Goal: Task Accomplishment & Management: Manage account settings

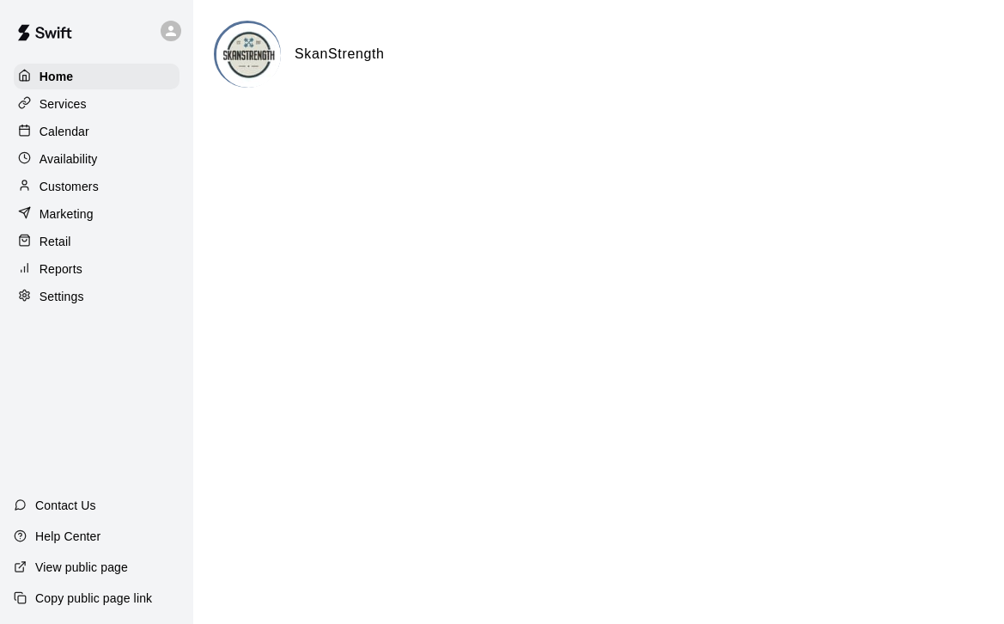
click at [56, 127] on p "Calendar" at bounding box center [65, 131] width 50 height 17
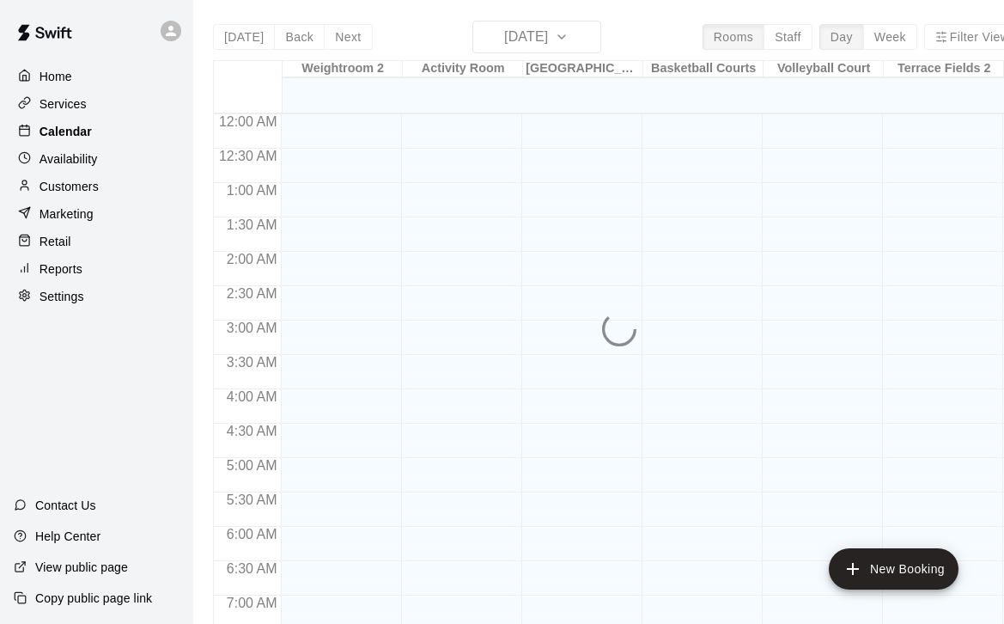
scroll to position [1066, 0]
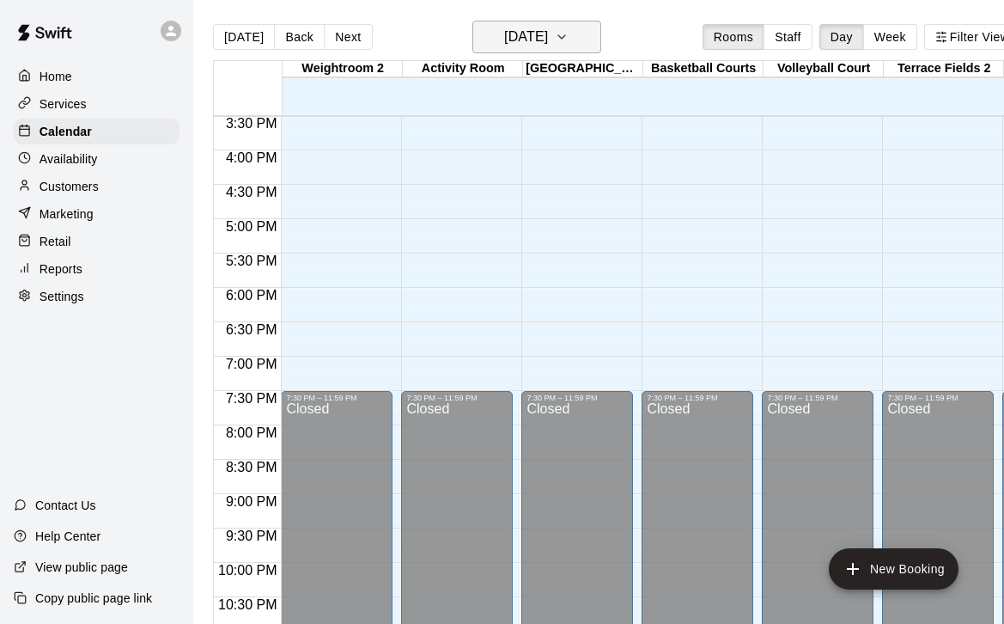
click at [569, 45] on icon "button" at bounding box center [562, 37] width 14 height 21
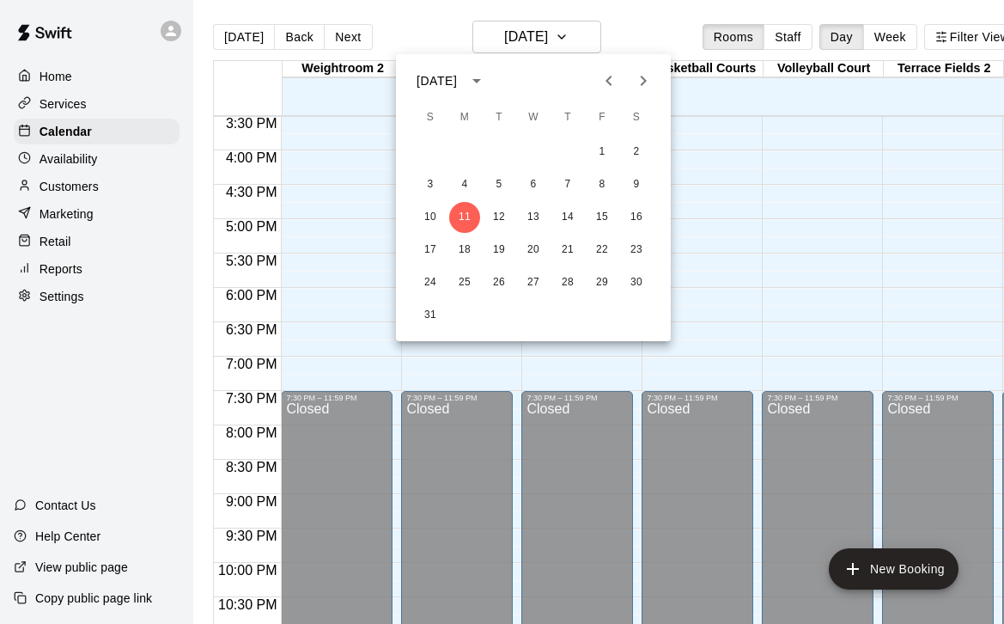
click at [612, 77] on icon "Previous month" at bounding box center [609, 80] width 21 height 21
click at [429, 246] on button "20" at bounding box center [430, 250] width 31 height 31
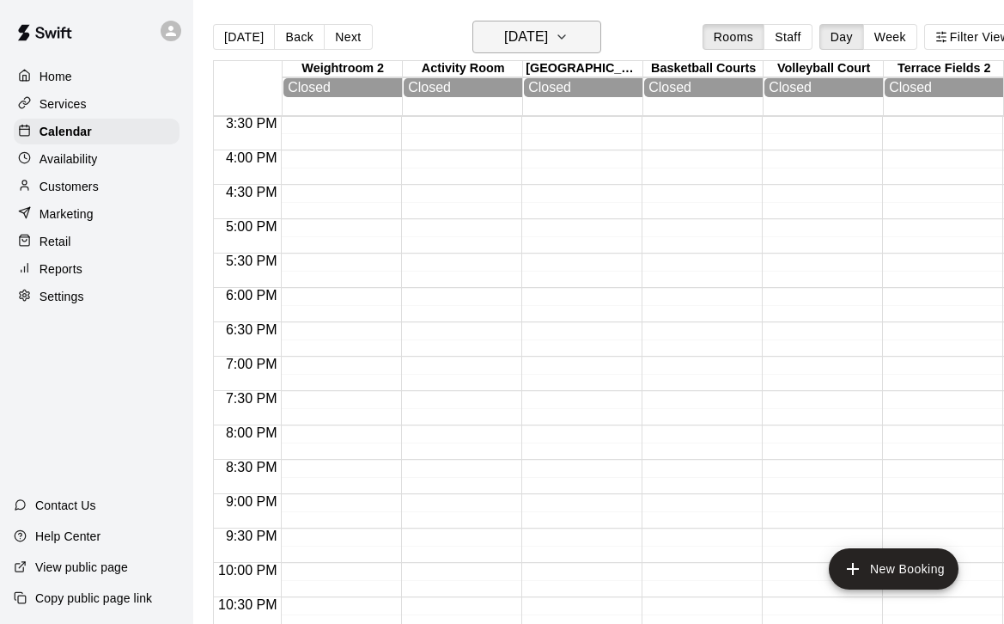
click at [570, 31] on button "[DATE]" at bounding box center [536, 37] width 129 height 33
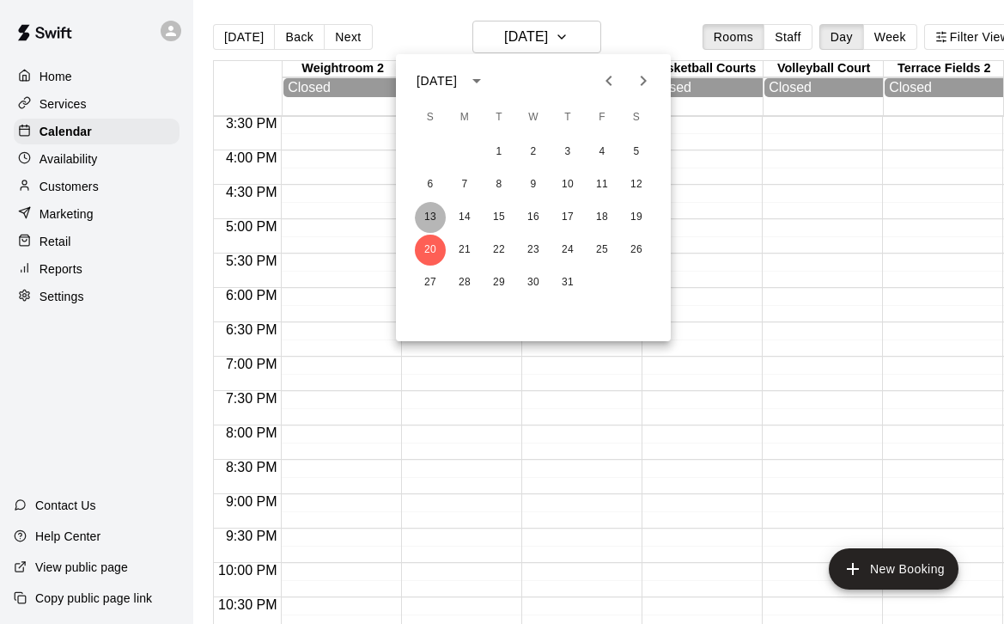
click at [429, 216] on button "13" at bounding box center [430, 217] width 31 height 31
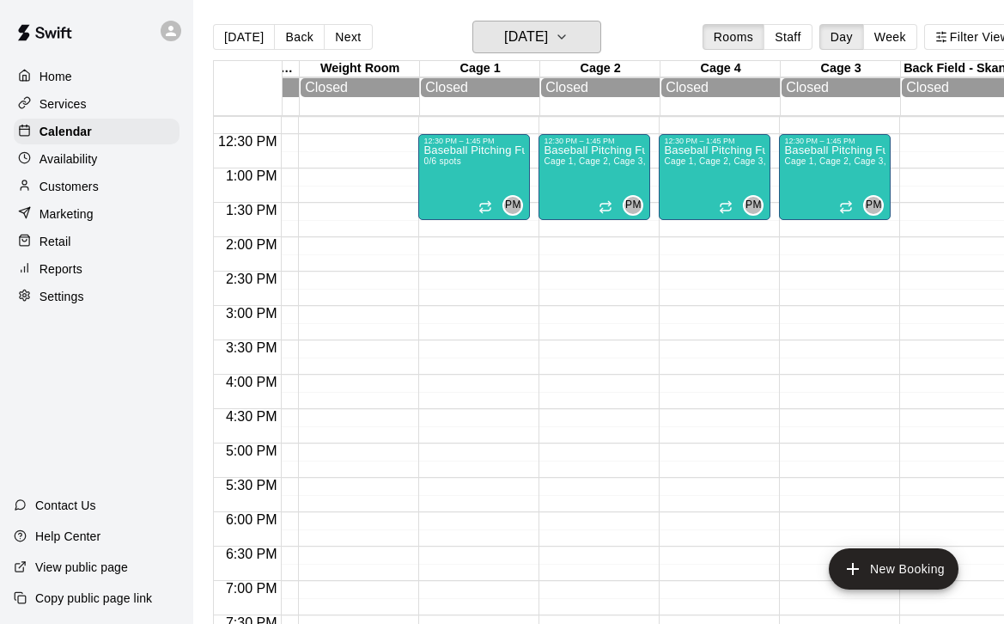
scroll to position [711, 825]
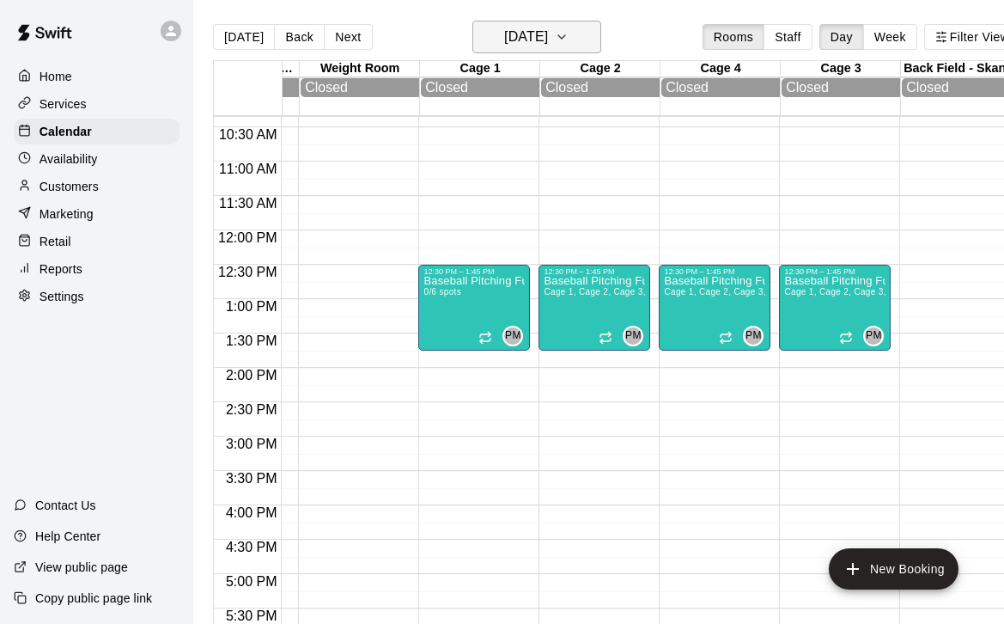
click at [548, 47] on h6 "[DATE]" at bounding box center [526, 37] width 44 height 24
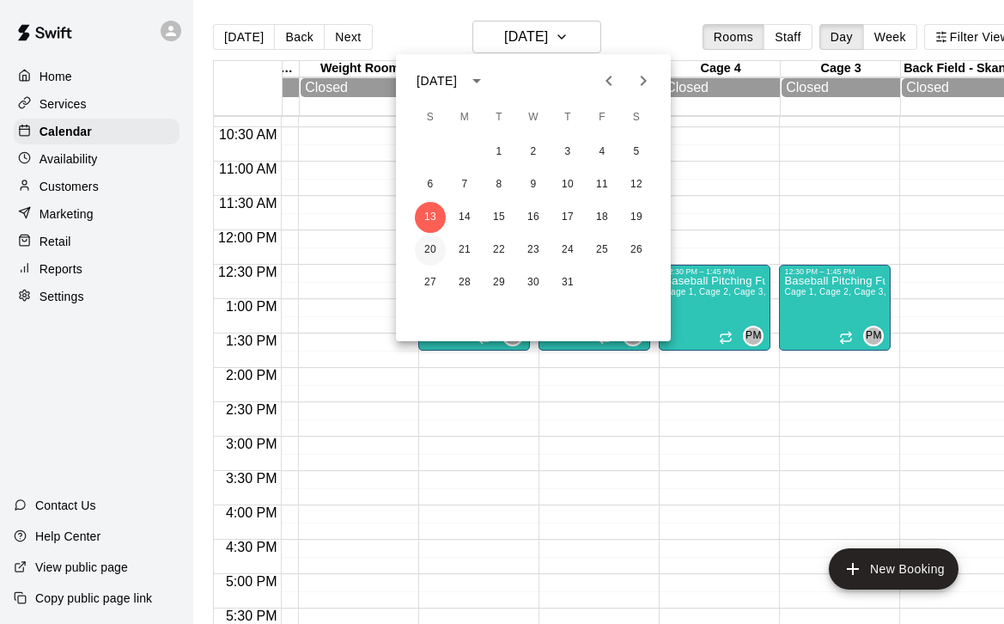
click at [423, 249] on button "20" at bounding box center [430, 250] width 31 height 31
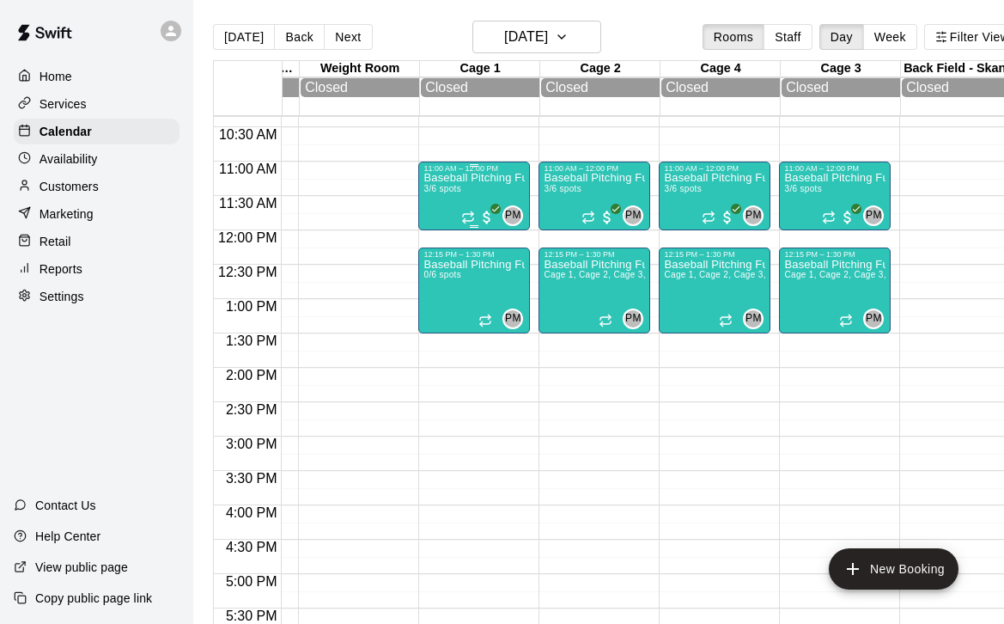
click at [471, 192] on div "Baseball Pitching Fundamentals (10-12U) 3/6 spots" at bounding box center [473, 485] width 101 height 624
click at [435, 230] on img "edit" at bounding box center [442, 233] width 20 height 20
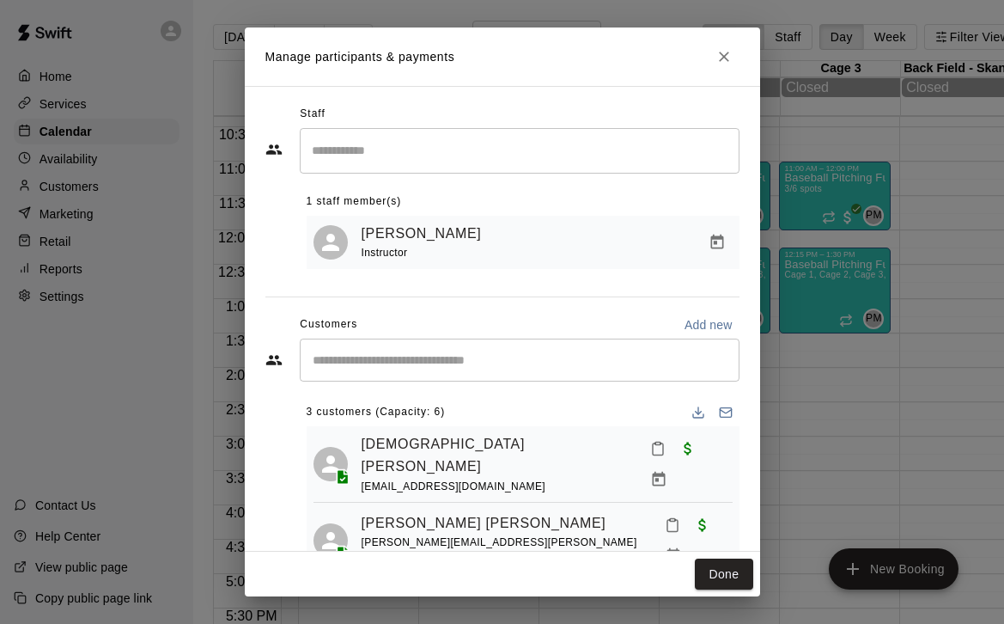
scroll to position [42, 0]
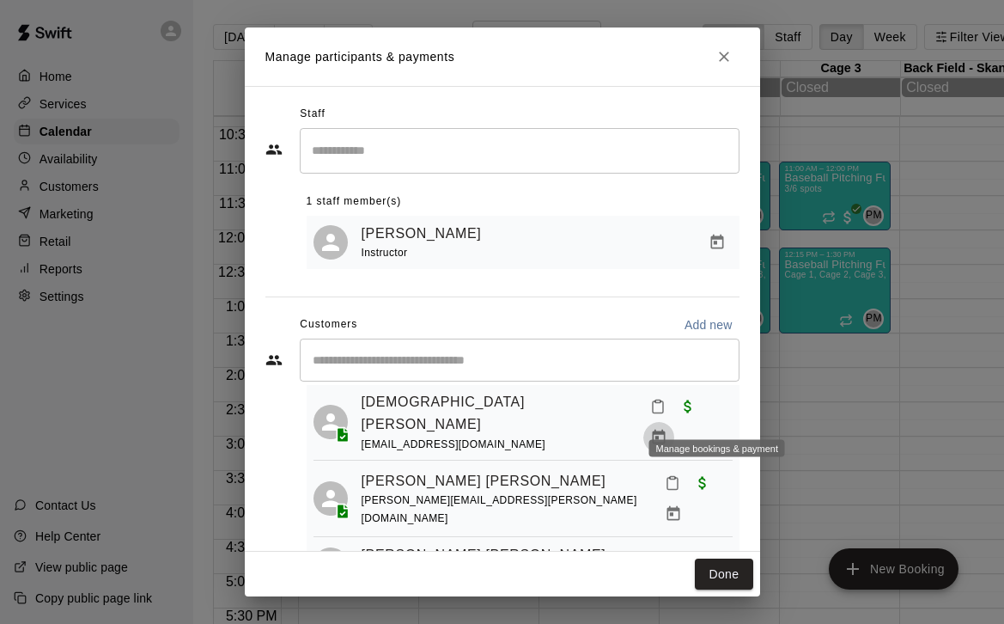
click at [666, 429] on icon "Manage bookings & payment" at bounding box center [659, 436] width 13 height 15
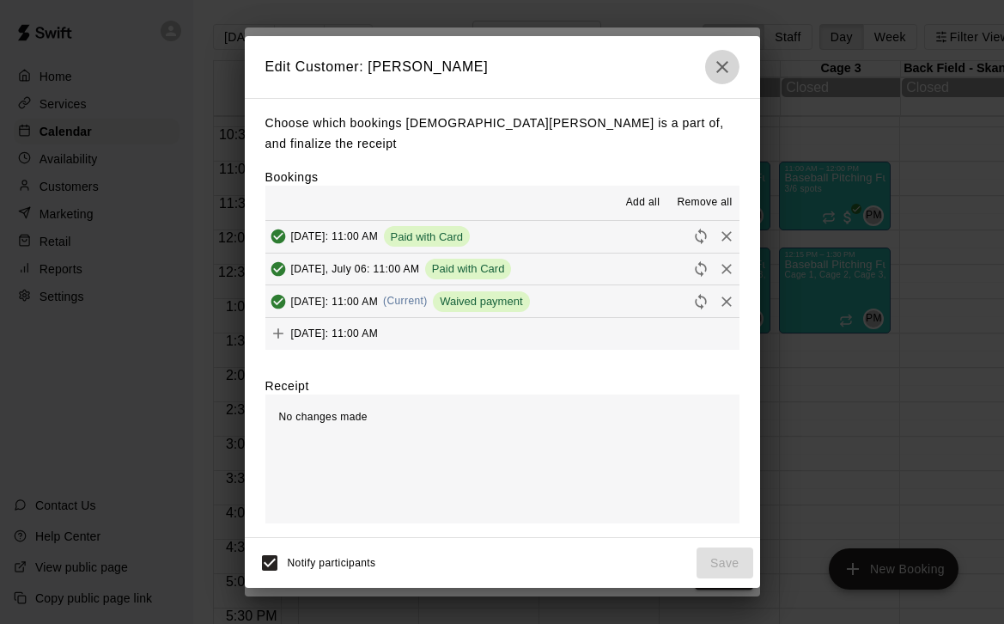
click at [721, 71] on icon "button" at bounding box center [722, 67] width 21 height 21
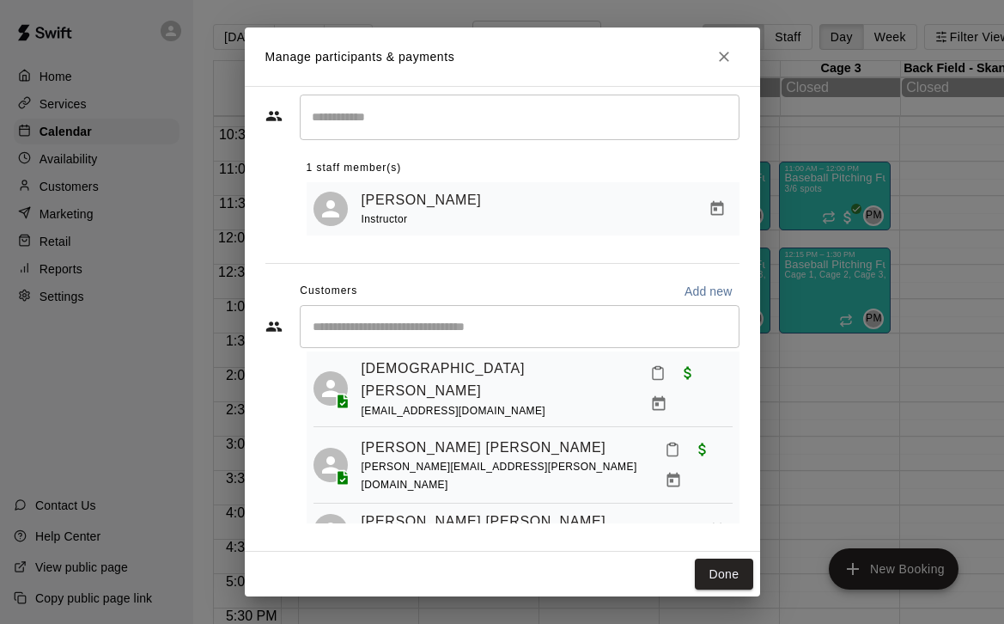
scroll to position [34, 0]
click at [713, 523] on icon "Manage bookings & payment" at bounding box center [716, 530] width 13 height 15
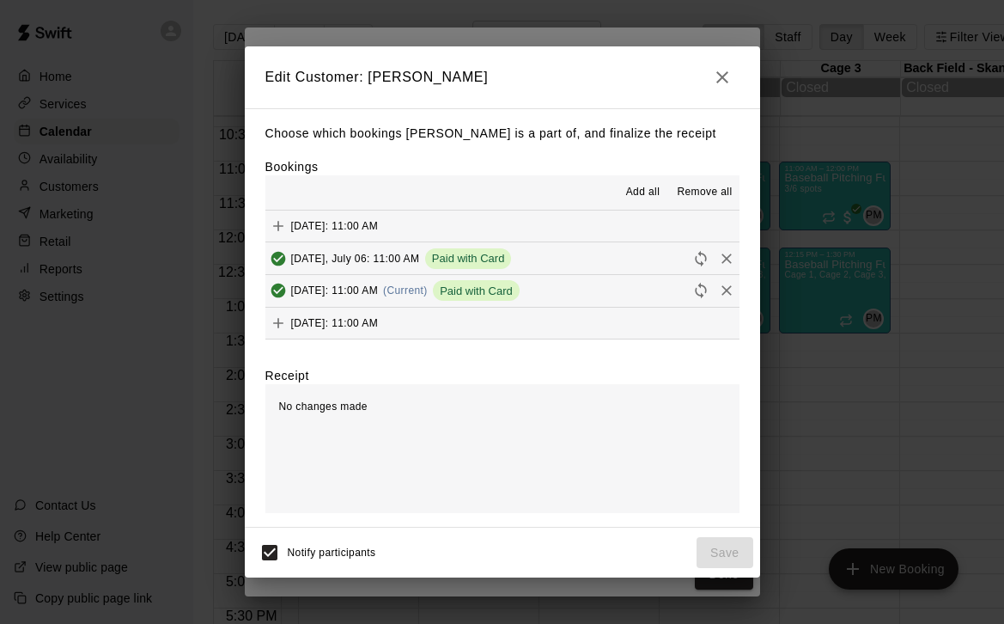
click at [728, 78] on icon "button" at bounding box center [722, 77] width 21 height 21
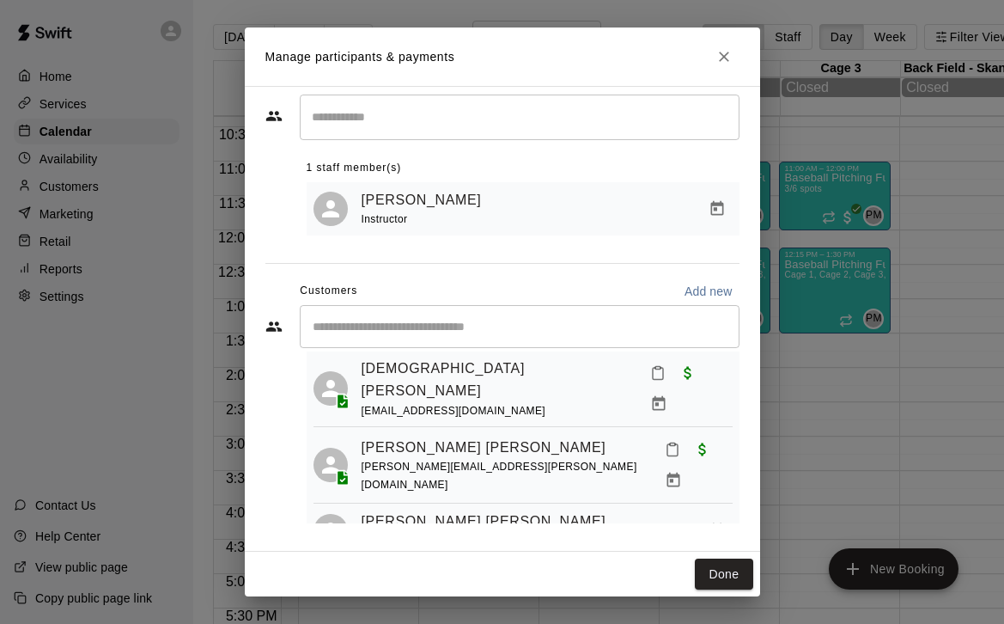
click at [411, 510] on link "[PERSON_NAME] [PERSON_NAME]" at bounding box center [484, 521] width 245 height 22
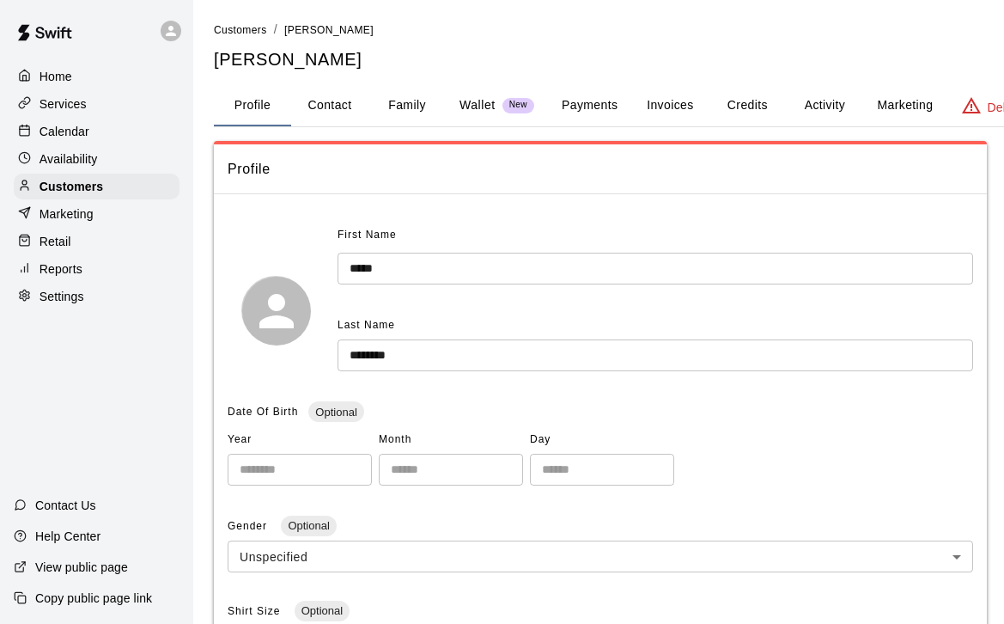
click at [582, 108] on button "Payments" at bounding box center [589, 105] width 83 height 41
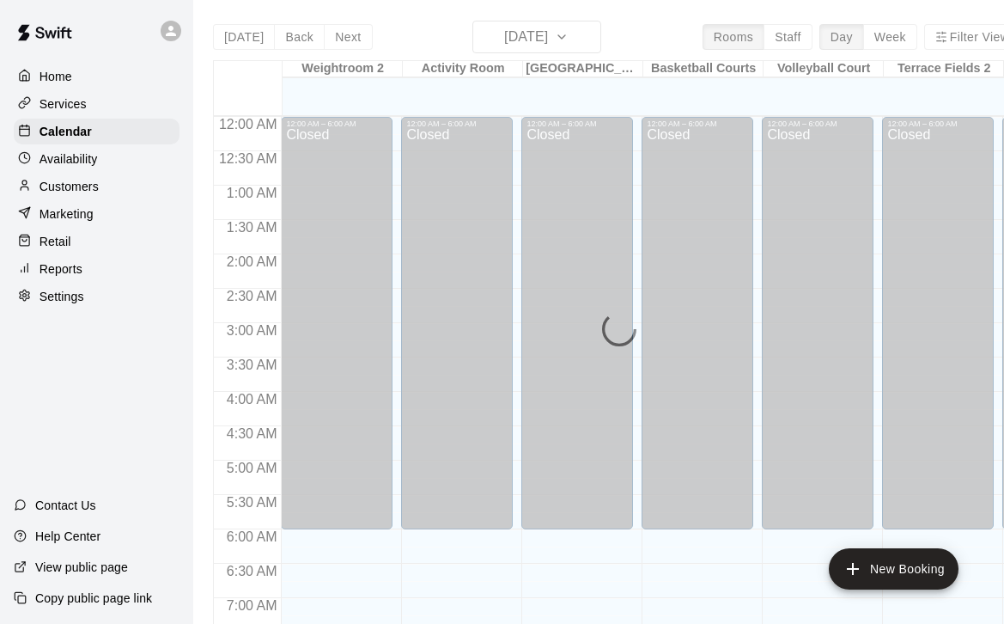
scroll to position [1067, 0]
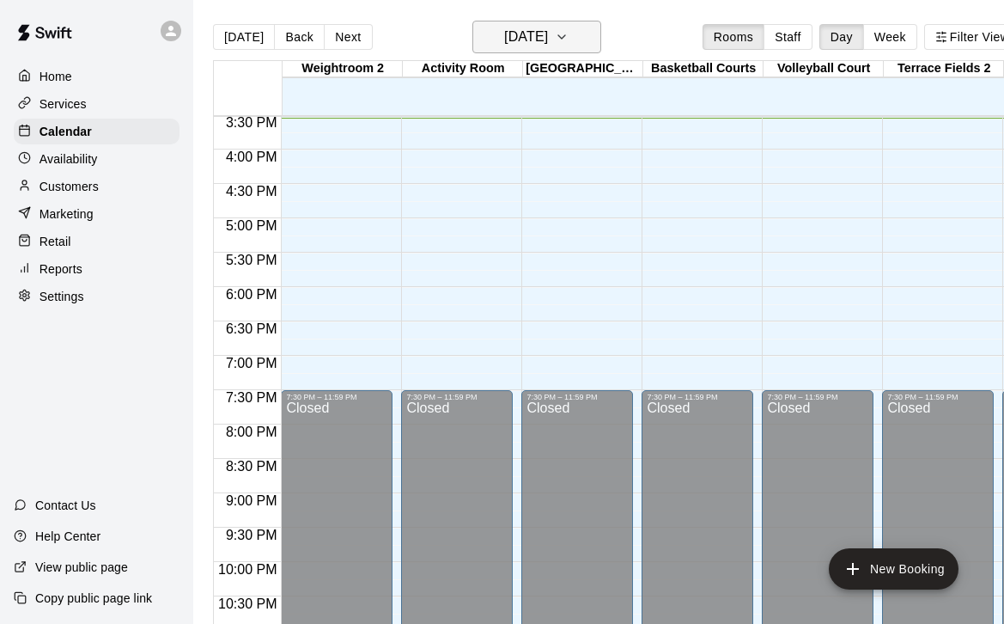
click at [575, 40] on button "[DATE]" at bounding box center [536, 37] width 129 height 33
click at [569, 39] on icon "button" at bounding box center [562, 37] width 14 height 21
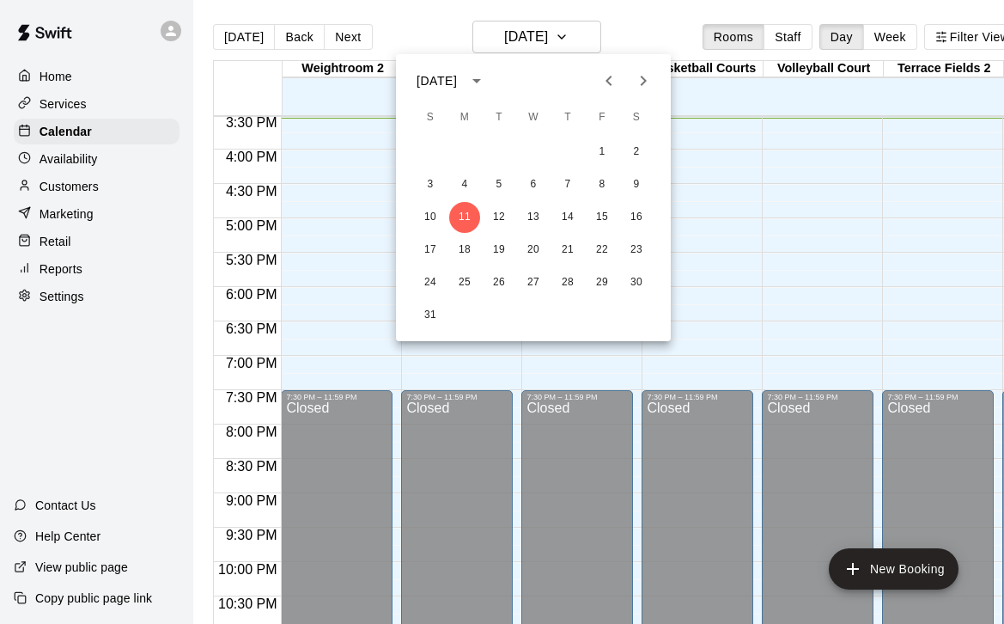
click at [606, 80] on icon "Previous month" at bounding box center [609, 80] width 21 height 21
click at [431, 247] on button "20" at bounding box center [430, 250] width 31 height 31
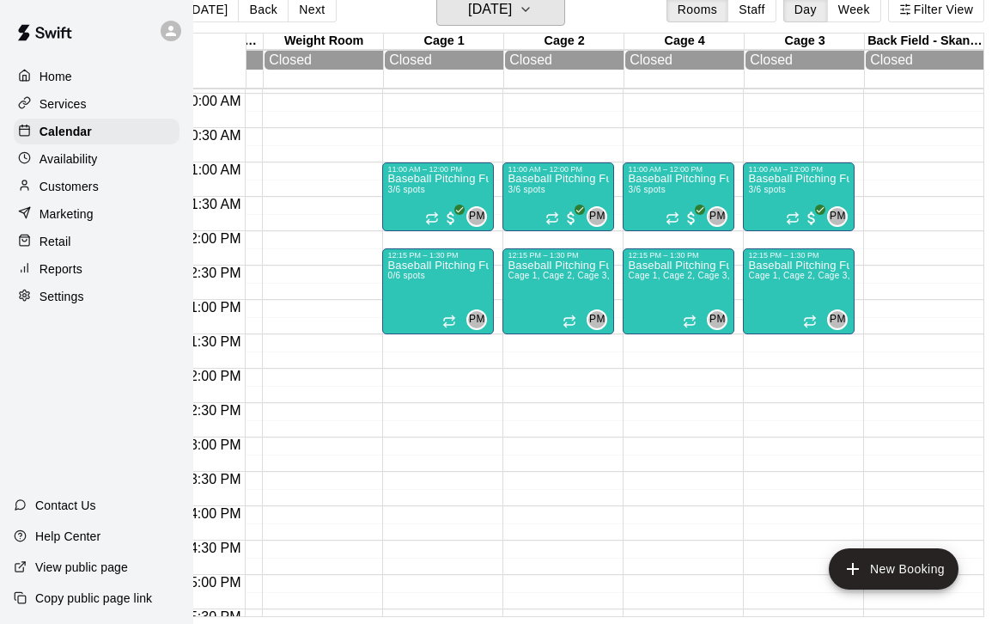
scroll to position [0, 0]
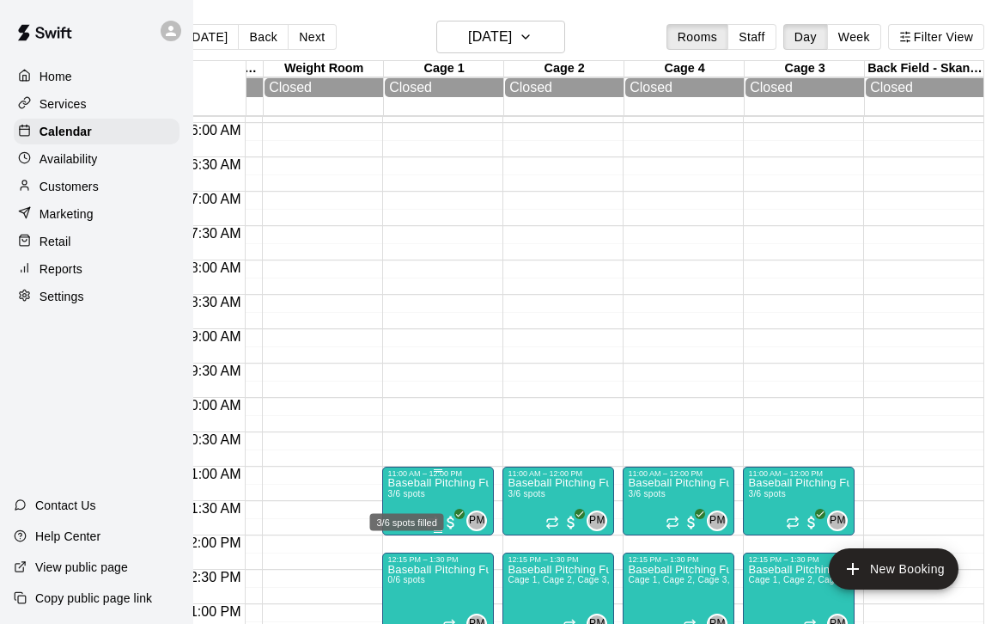
click at [399, 492] on span "3/6 spots" at bounding box center [406, 493] width 38 height 9
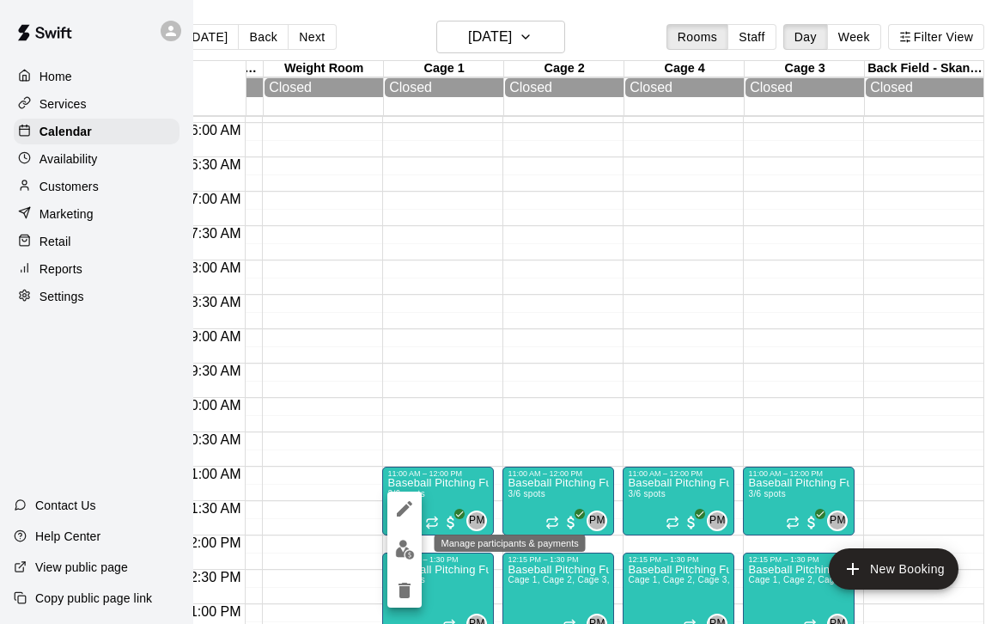
click at [405, 542] on img "edit" at bounding box center [405, 549] width 20 height 20
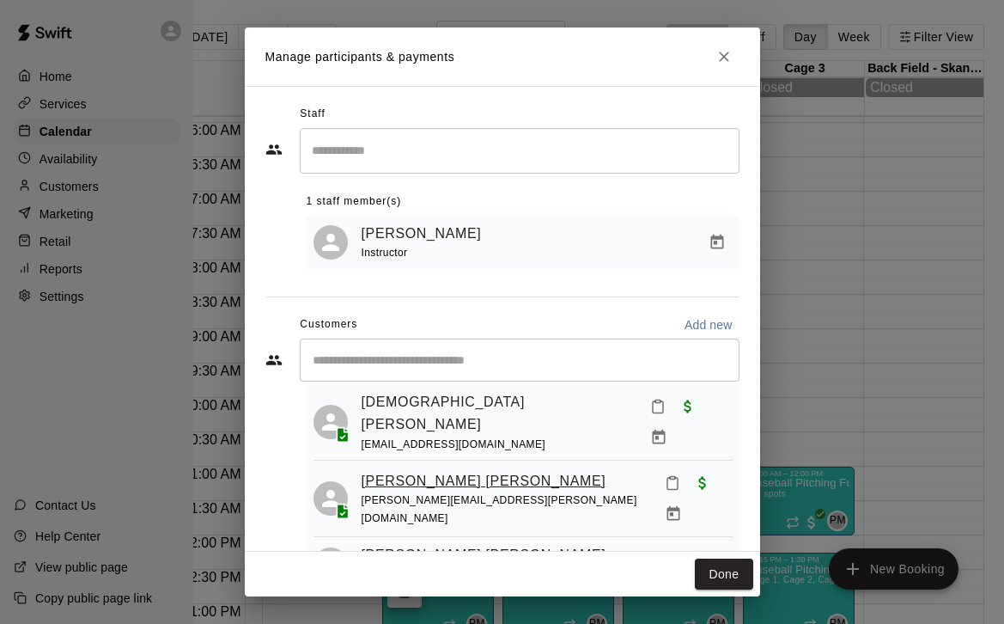
click at [429, 470] on link "[PERSON_NAME] [PERSON_NAME]" at bounding box center [484, 481] width 245 height 22
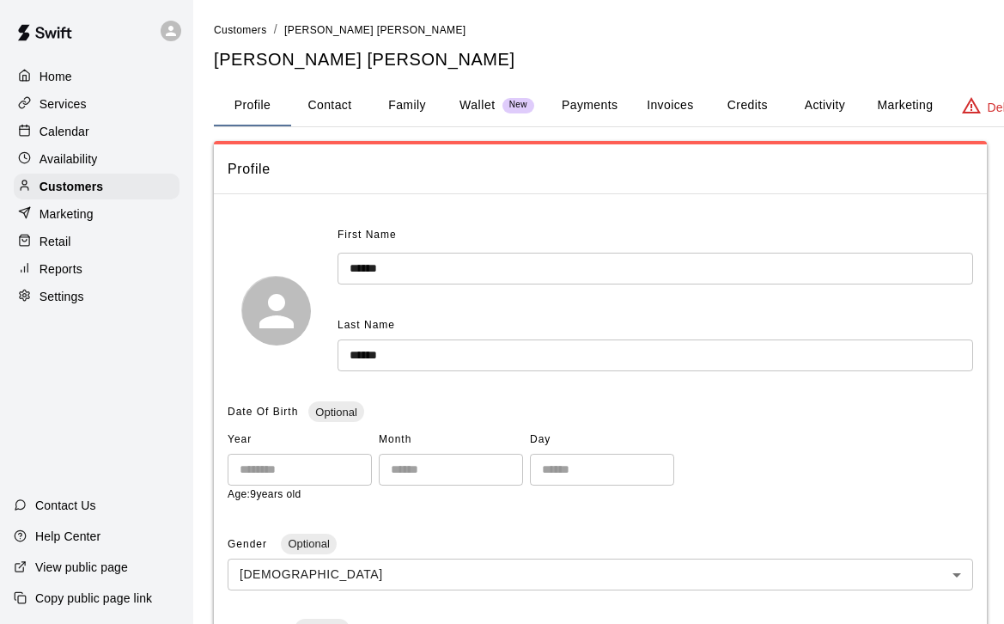
click at [598, 101] on button "Payments" at bounding box center [589, 105] width 83 height 41
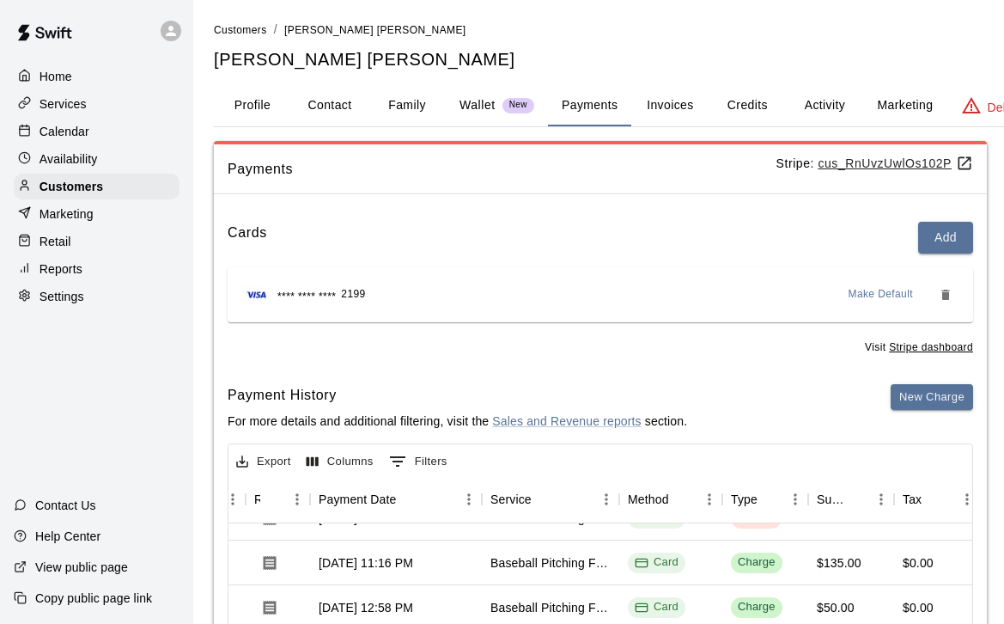
click at [66, 132] on p "Calendar" at bounding box center [65, 131] width 50 height 17
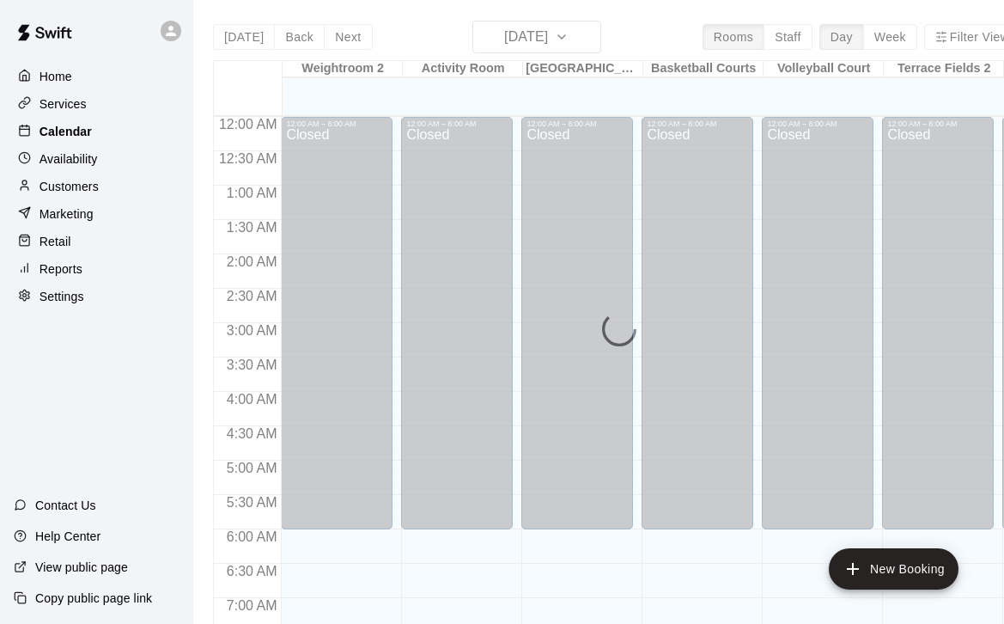
scroll to position [1069, 0]
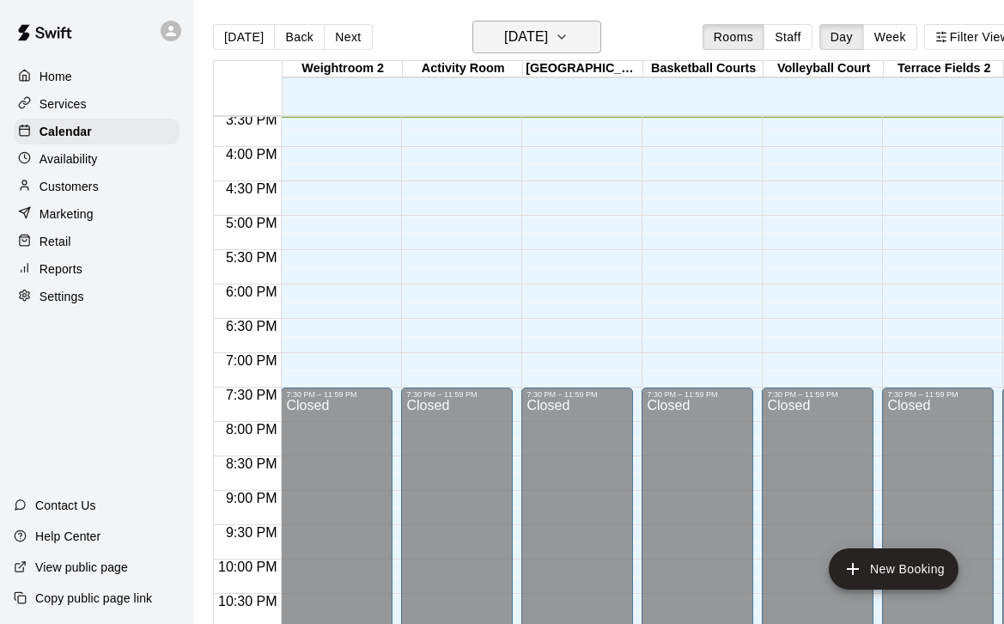
click at [569, 29] on icon "button" at bounding box center [562, 37] width 14 height 21
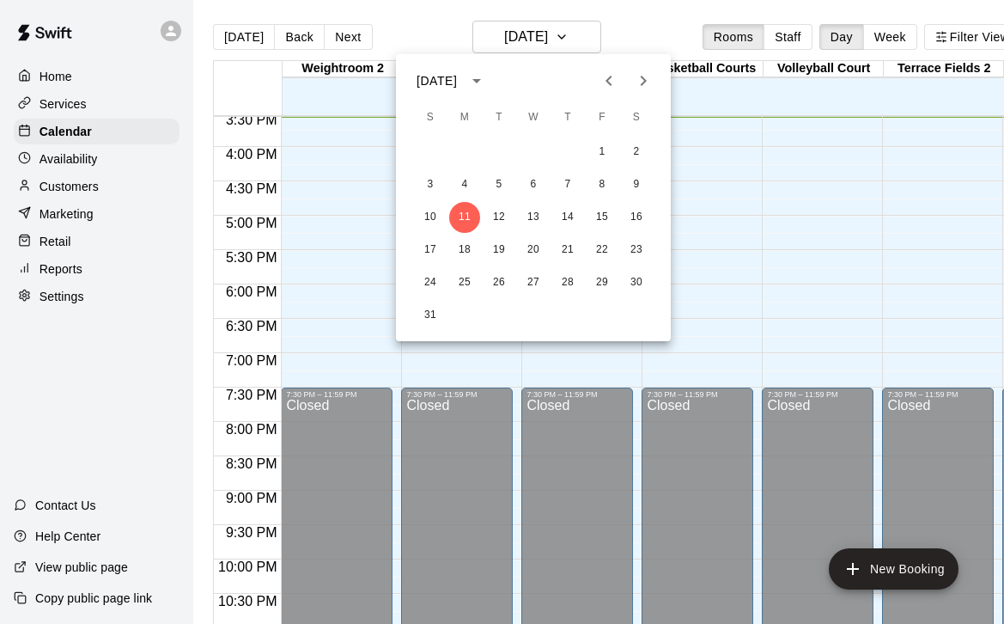
click at [610, 81] on icon "Previous month" at bounding box center [609, 80] width 21 height 21
click at [426, 251] on button "20" at bounding box center [430, 250] width 31 height 31
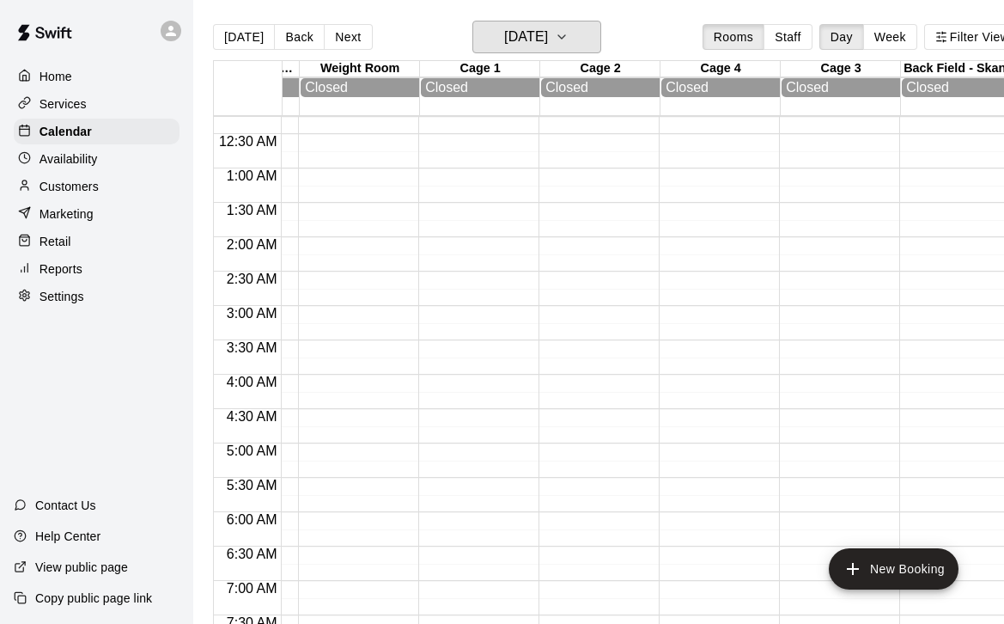
scroll to position [524, 825]
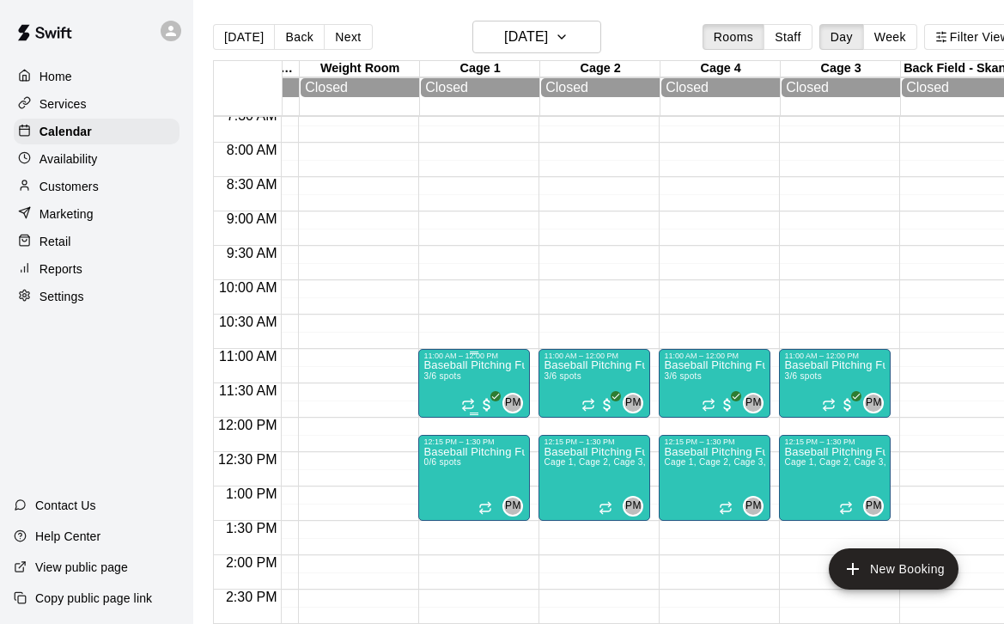
click at [437, 420] on img "edit" at bounding box center [442, 421] width 20 height 20
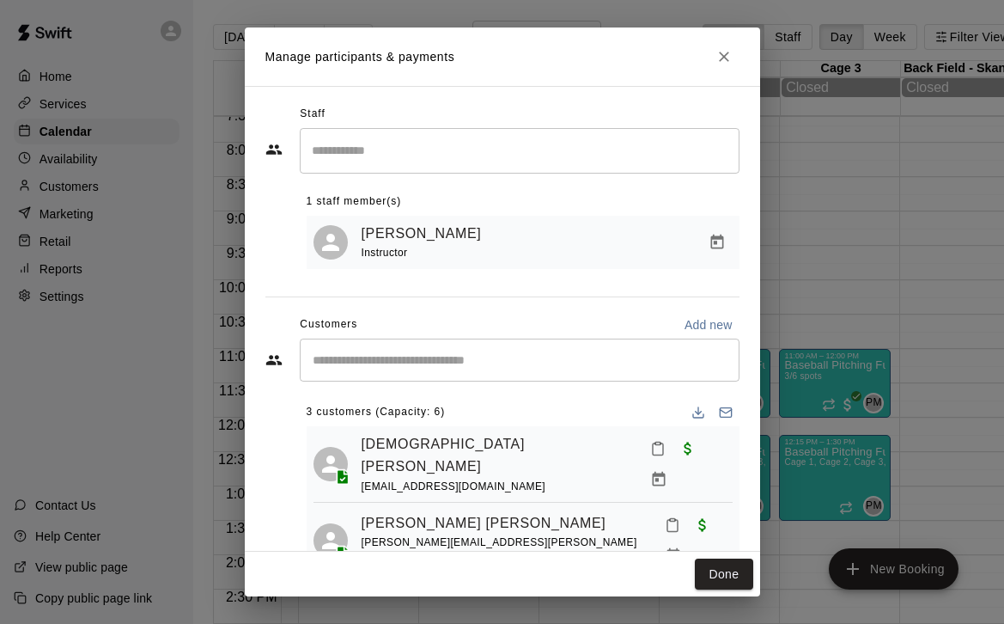
scroll to position [42, 0]
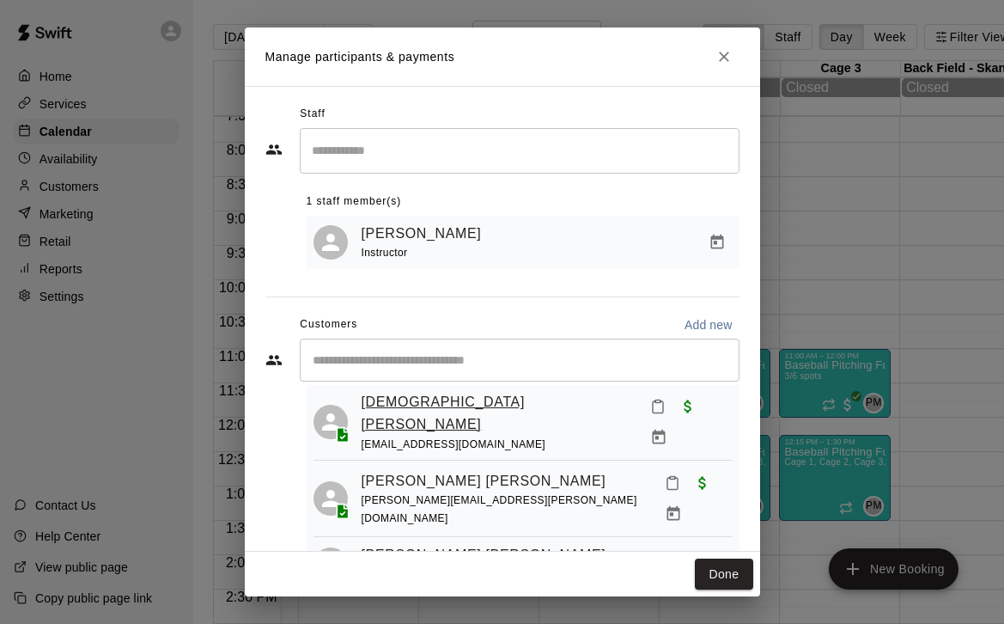
click at [466, 405] on link "[DEMOGRAPHIC_DATA][PERSON_NAME]" at bounding box center [500, 413] width 276 height 44
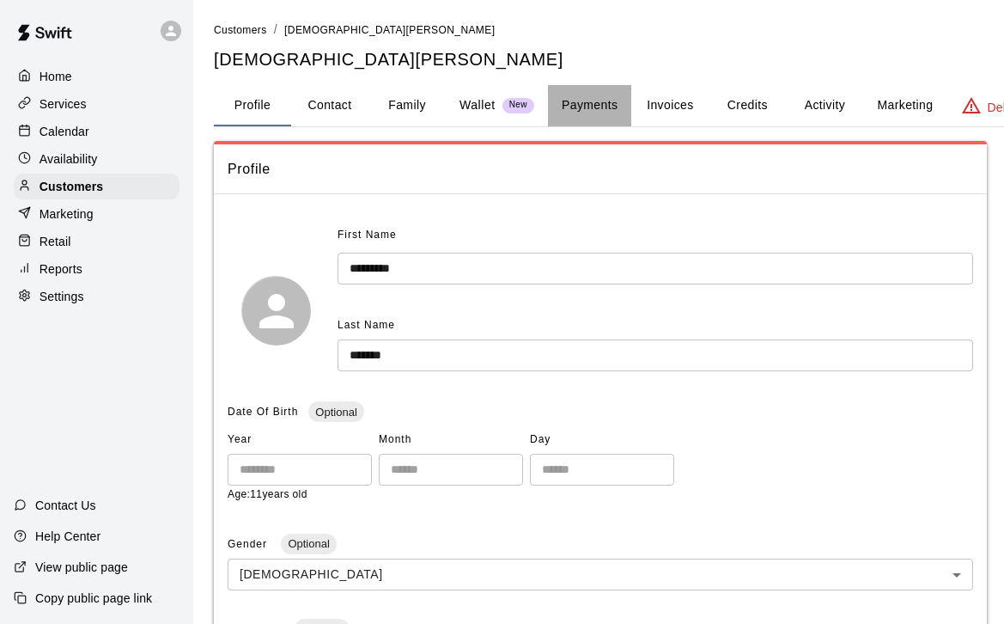
click at [602, 99] on button "Payments" at bounding box center [589, 105] width 83 height 41
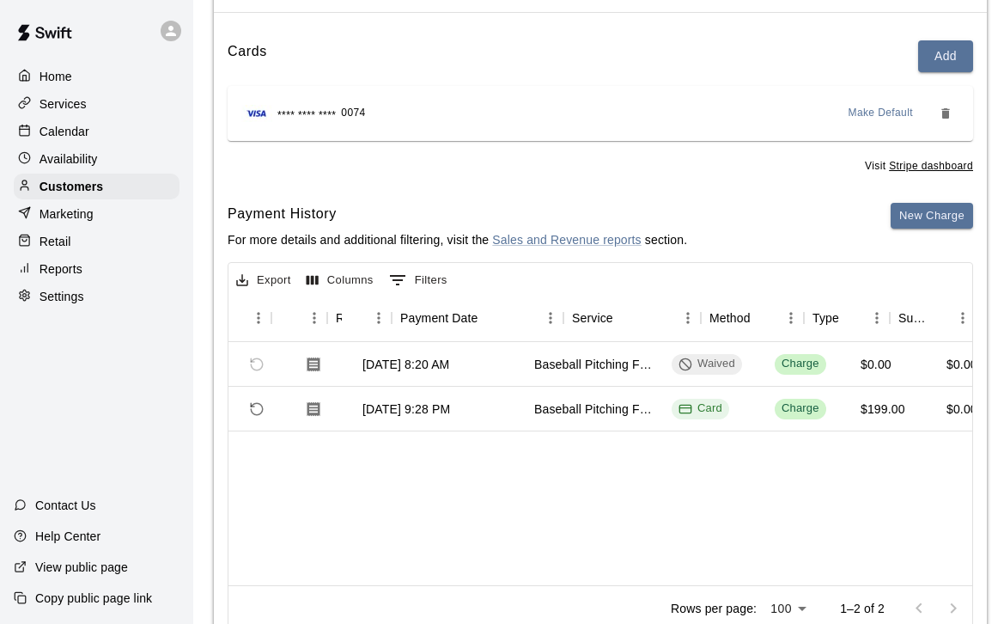
scroll to position [0, 55]
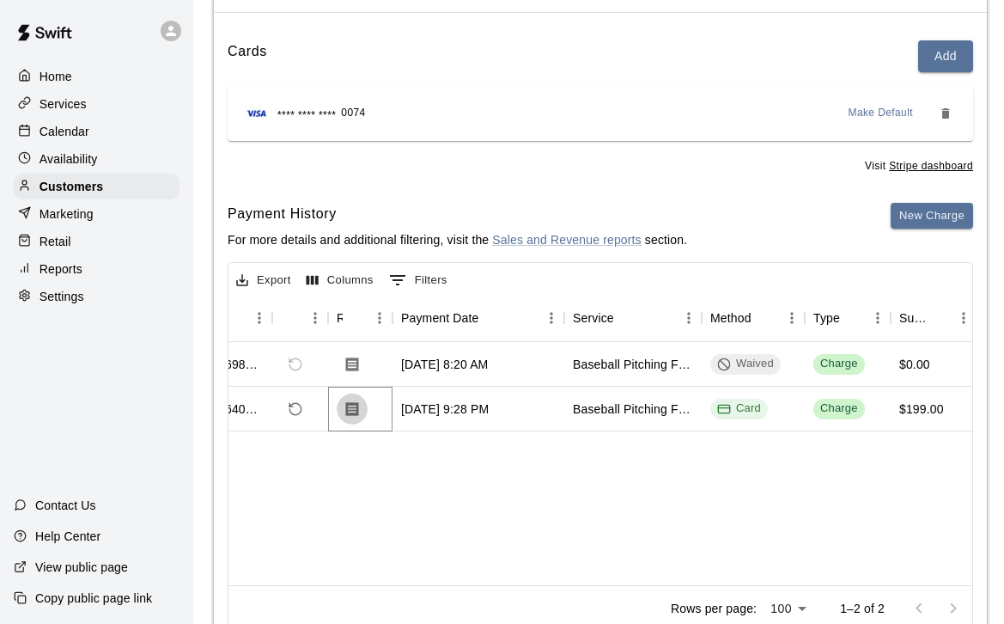
click at [356, 413] on icon "Download Receipt" at bounding box center [352, 408] width 13 height 15
click at [84, 126] on p "Calendar" at bounding box center [65, 131] width 50 height 17
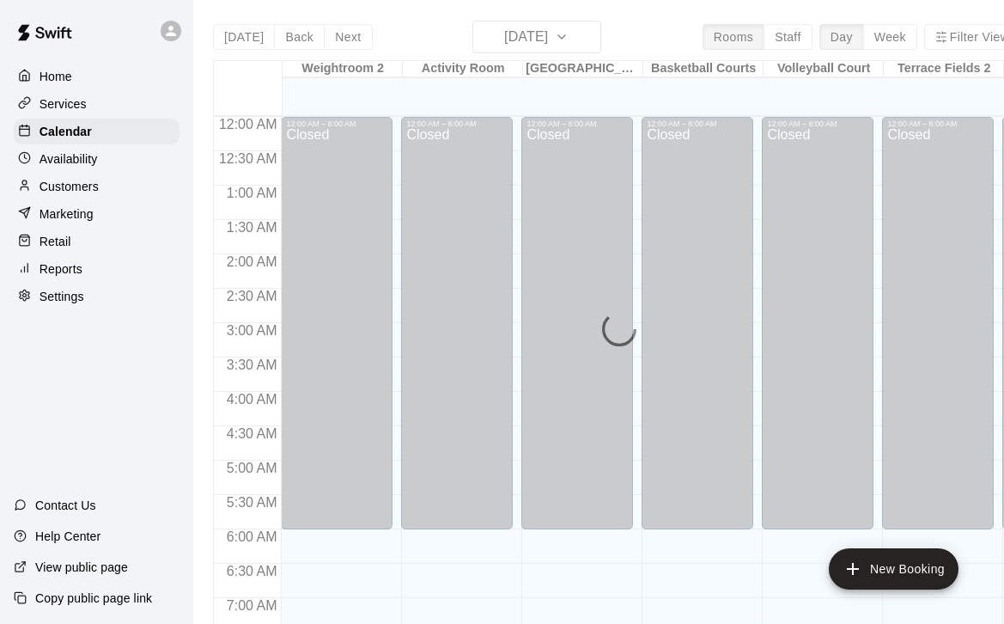
scroll to position [1069, 0]
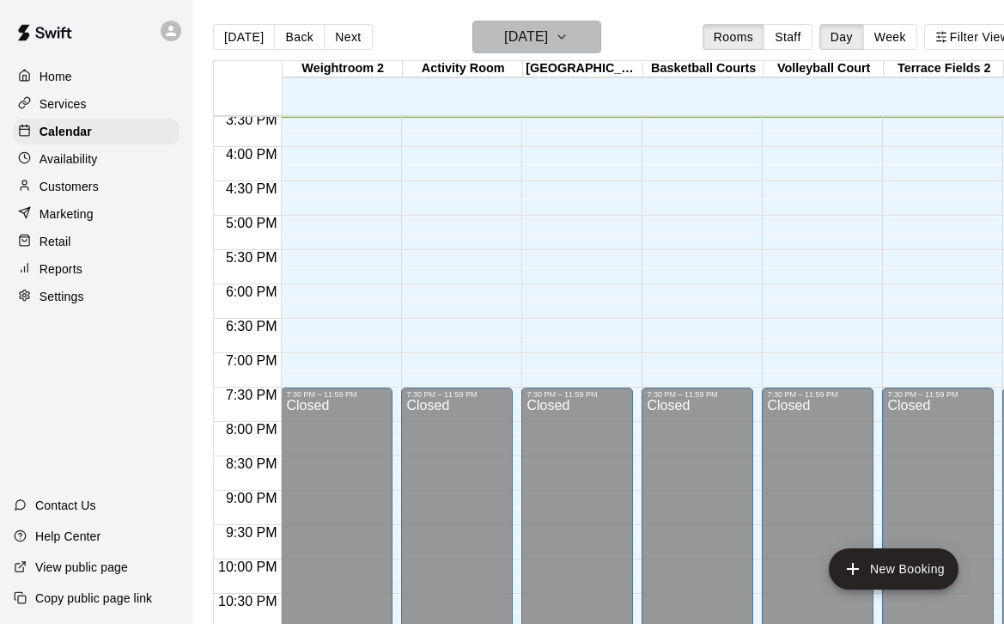
click at [569, 28] on icon "button" at bounding box center [562, 37] width 14 height 21
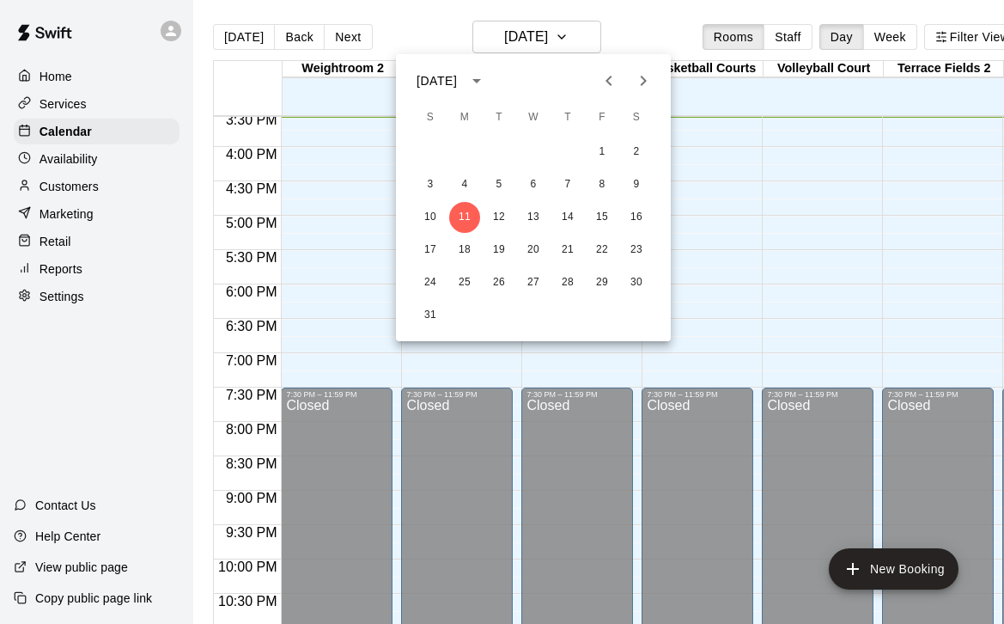
click at [612, 80] on icon "Previous month" at bounding box center [609, 80] width 21 height 21
click at [429, 280] on button "27" at bounding box center [430, 282] width 31 height 31
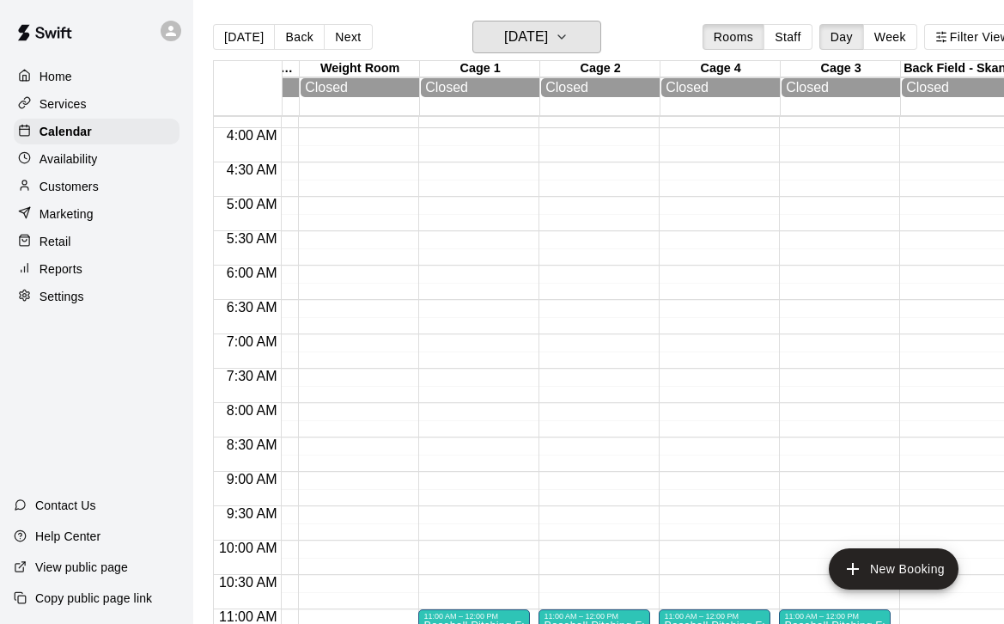
scroll to position [554, 825]
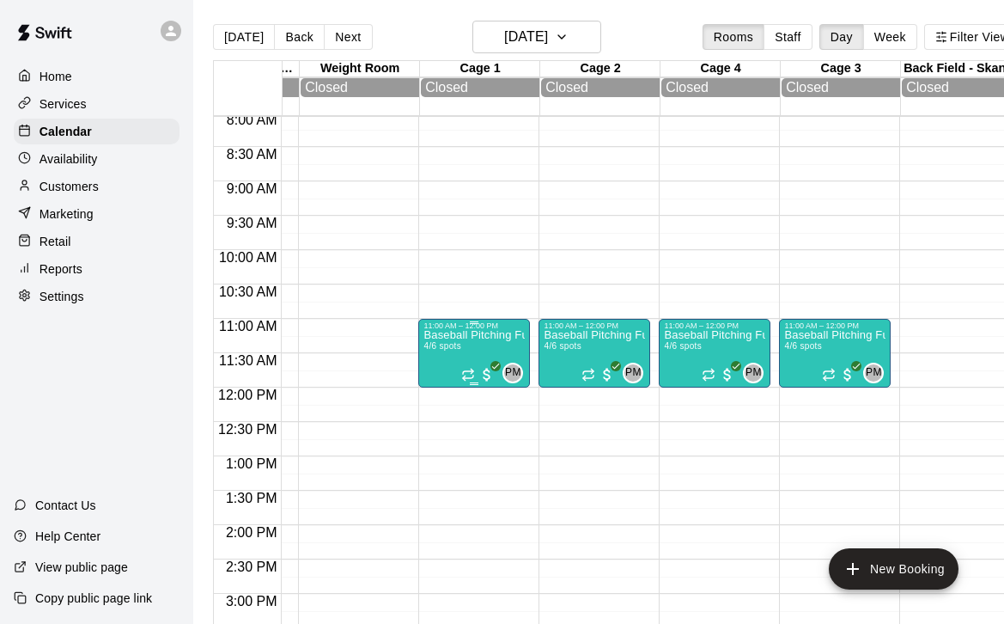
click at [443, 401] on button "edit" at bounding box center [441, 391] width 34 height 34
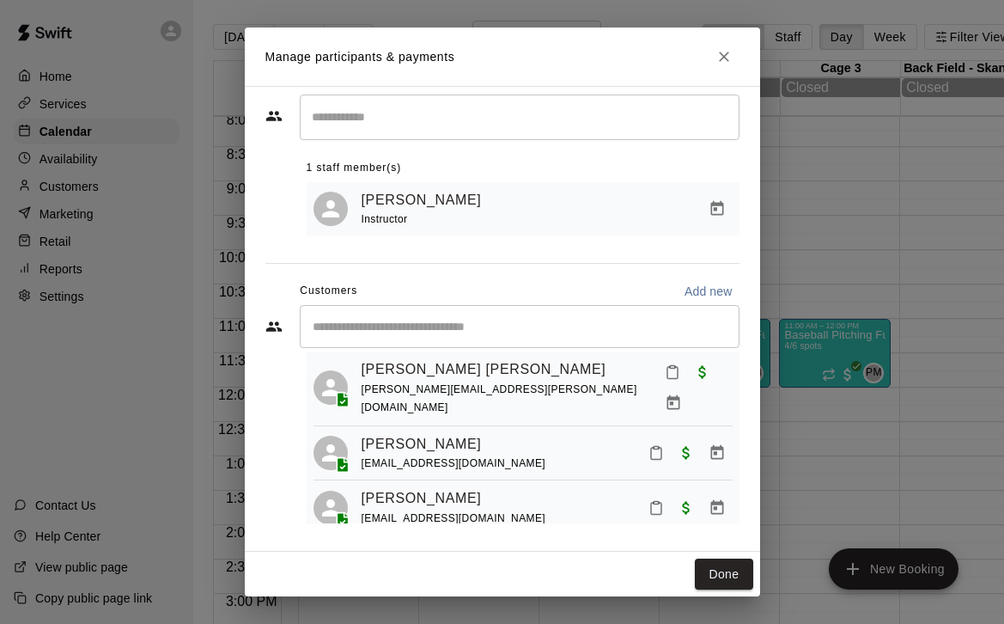
scroll to position [0, 0]
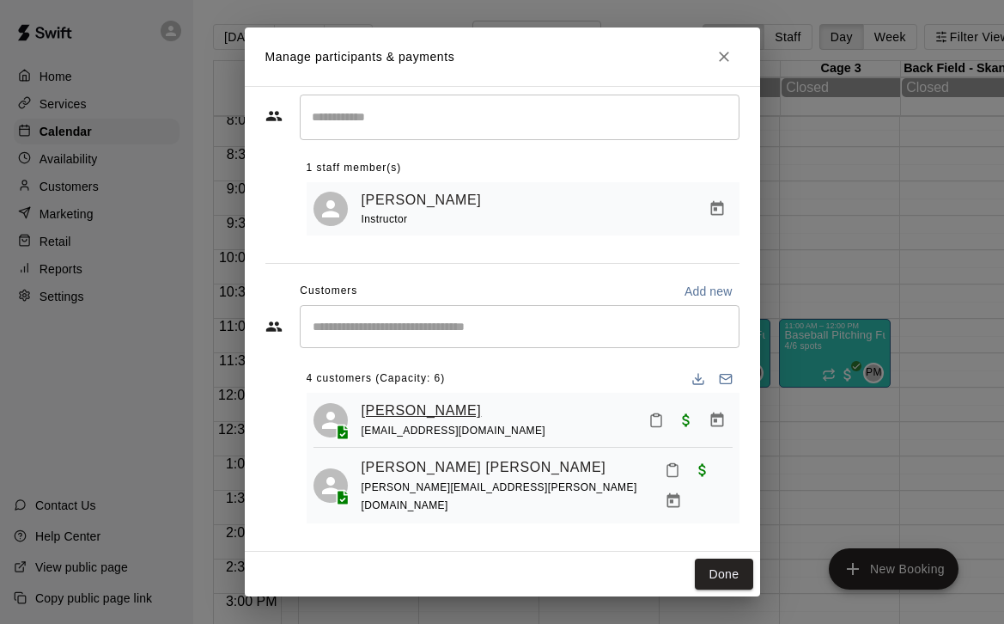
click at [402, 411] on link "[PERSON_NAME]" at bounding box center [422, 410] width 120 height 22
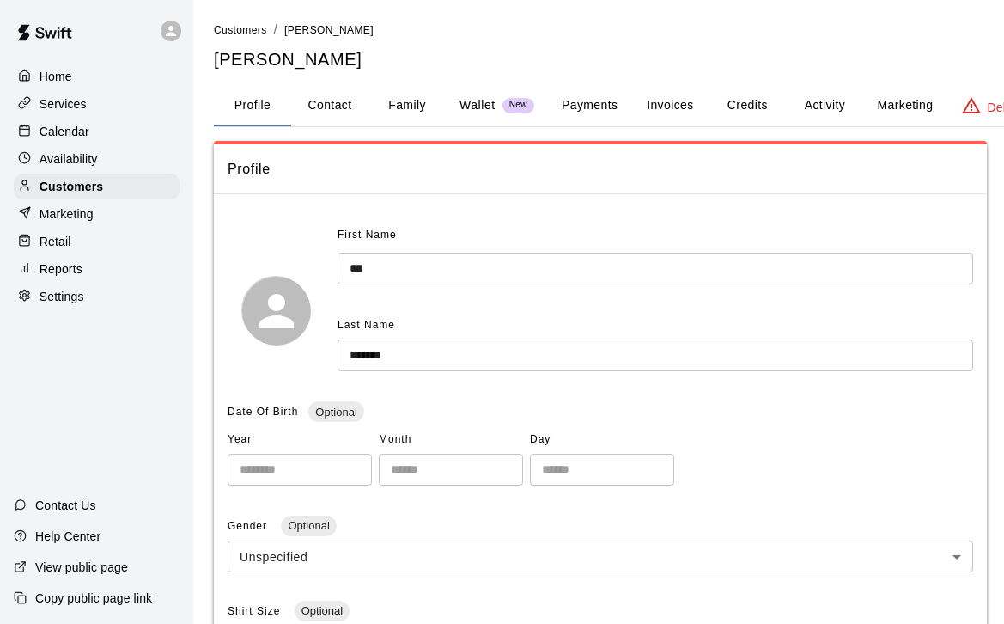
click at [577, 103] on button "Payments" at bounding box center [589, 105] width 83 height 41
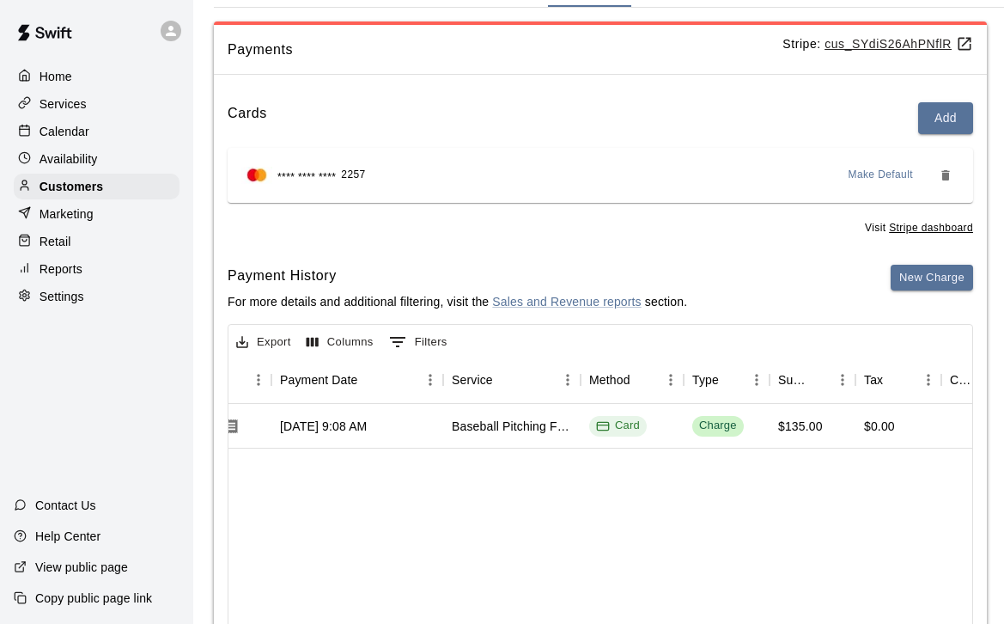
scroll to position [0, 62]
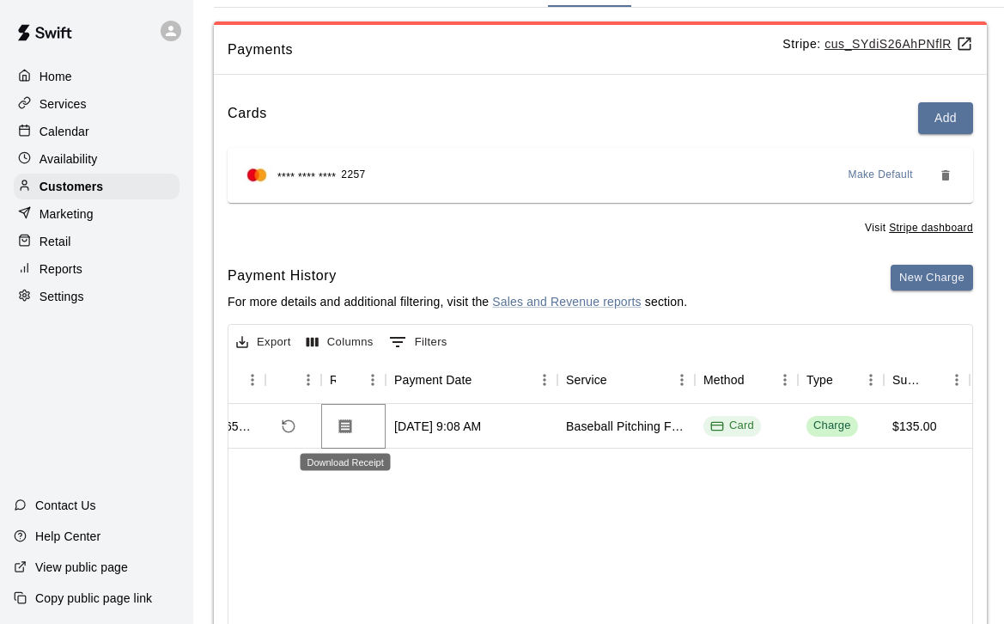
click at [345, 425] on icon "Download Receipt" at bounding box center [345, 425] width 17 height 17
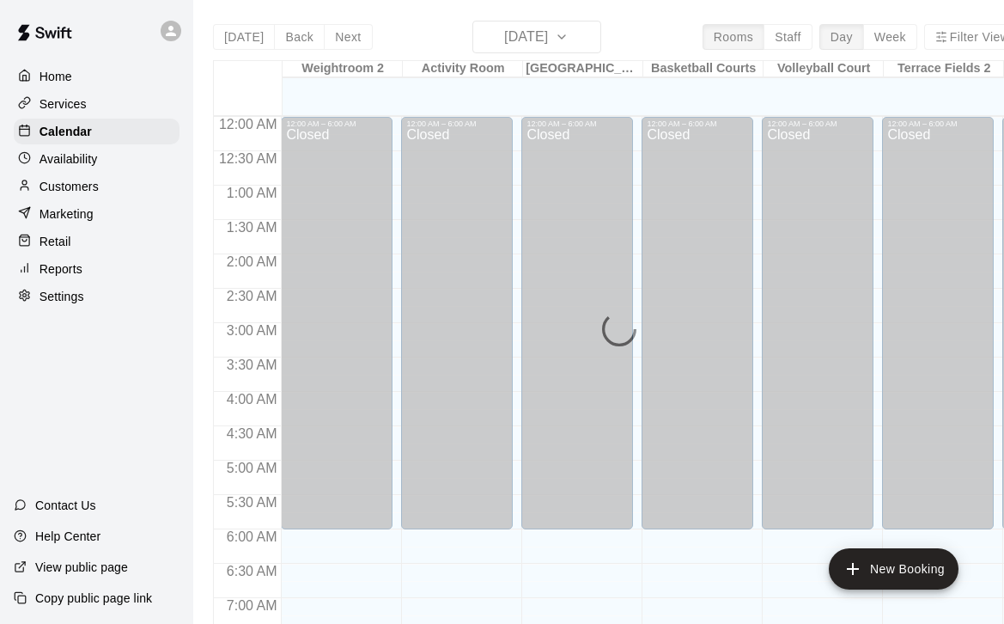
scroll to position [1069, 0]
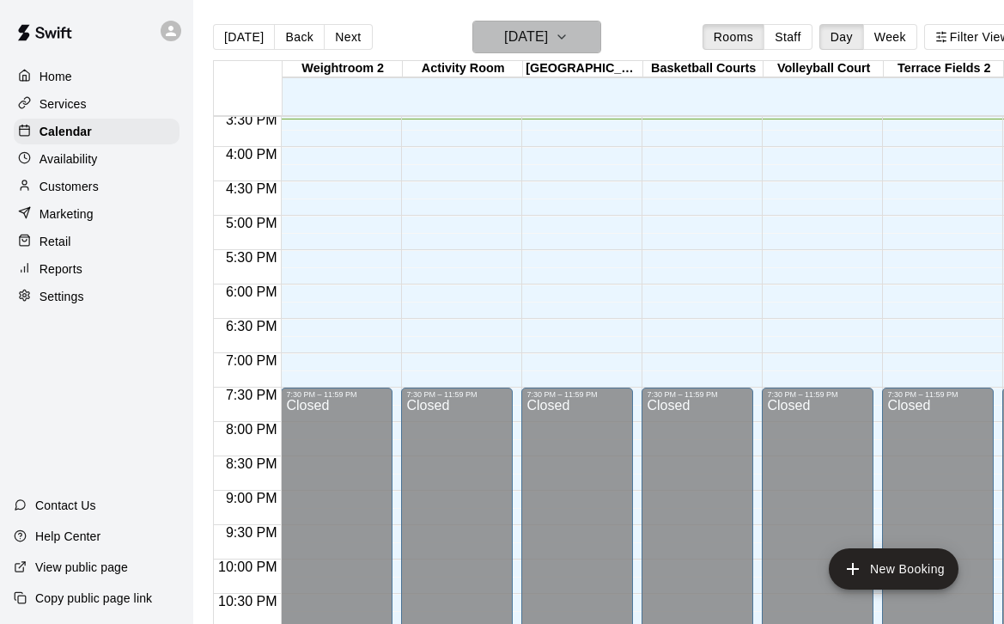
click at [591, 26] on button "[DATE]" at bounding box center [536, 37] width 129 height 33
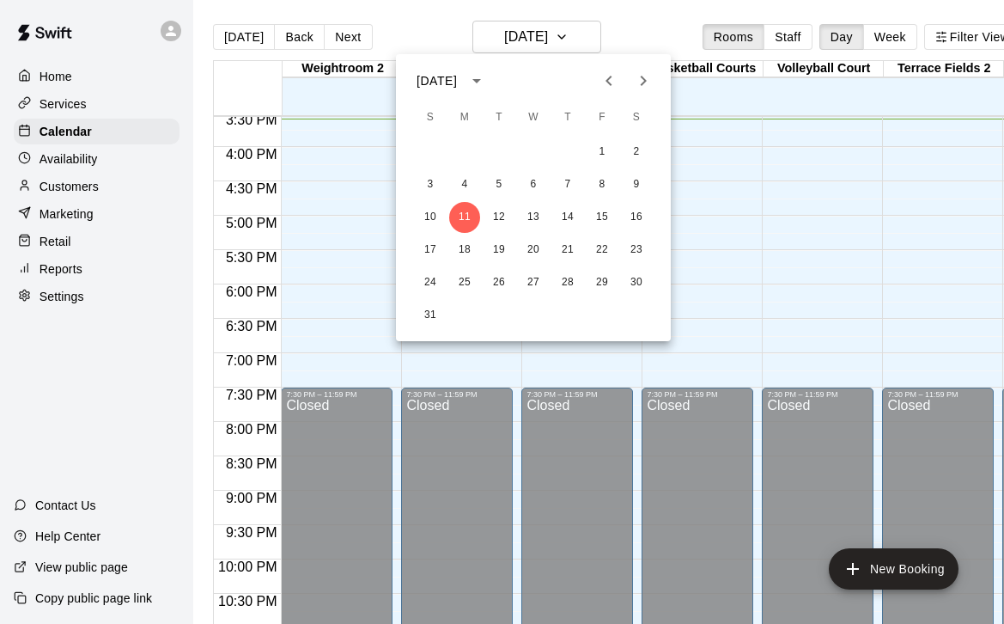
click at [608, 79] on icon "Previous month" at bounding box center [609, 81] width 6 height 10
click at [429, 274] on button "27" at bounding box center [430, 282] width 31 height 31
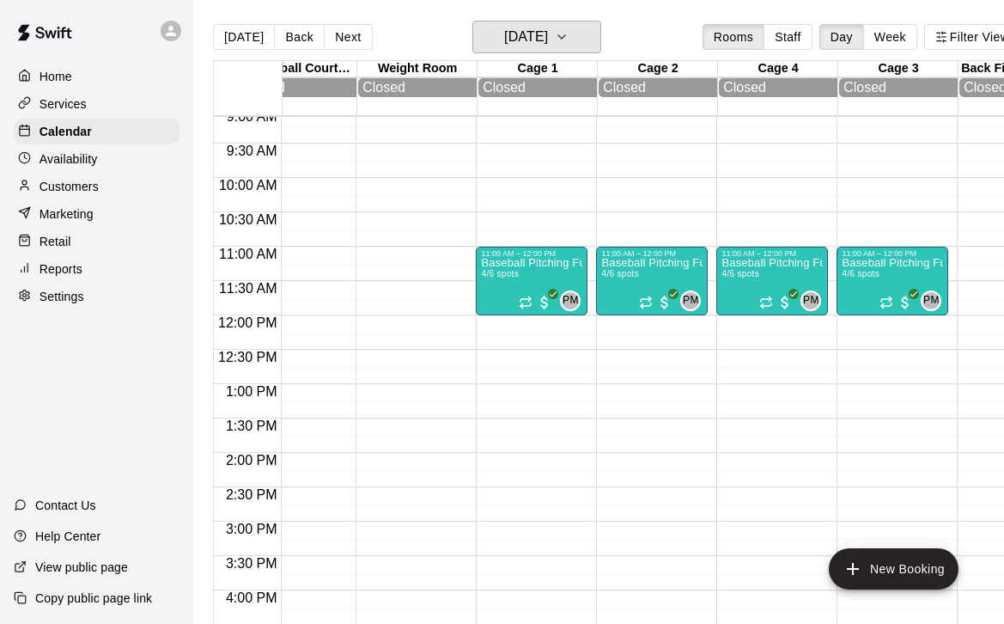
scroll to position [453, 767]
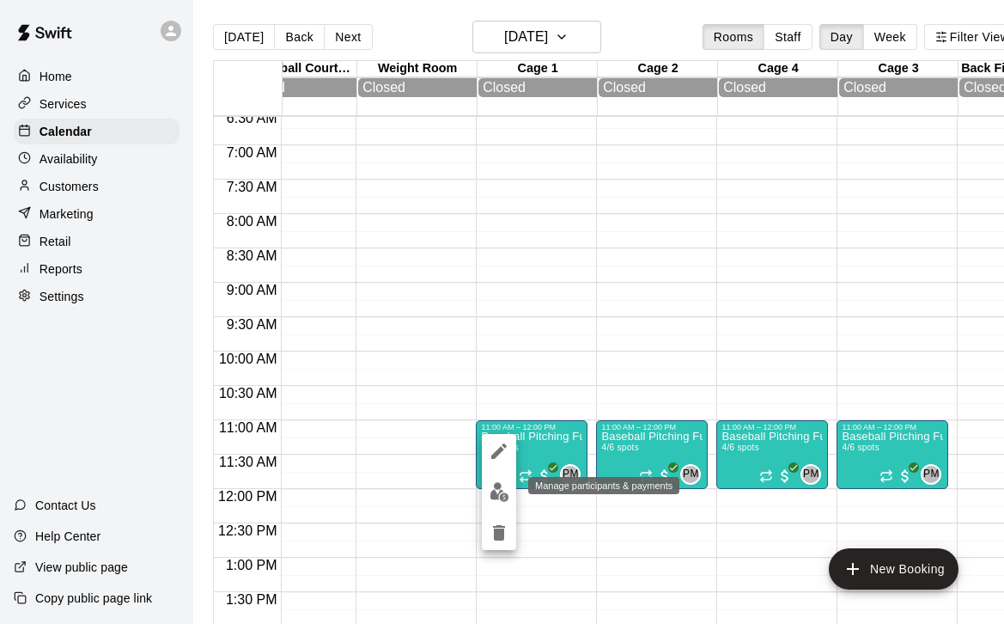
click at [492, 493] on img "edit" at bounding box center [500, 492] width 20 height 20
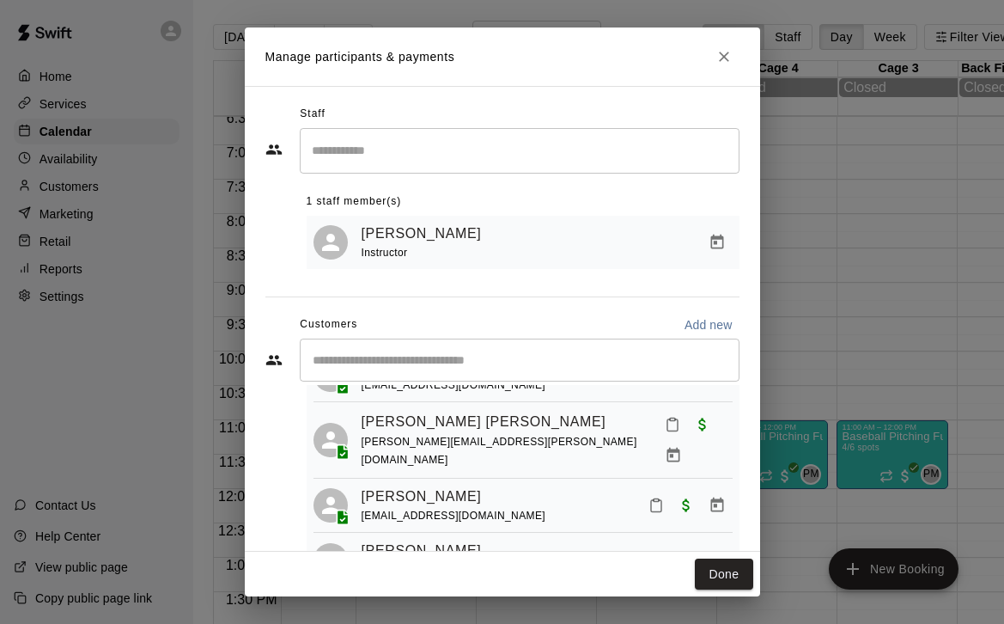
scroll to position [82, 0]
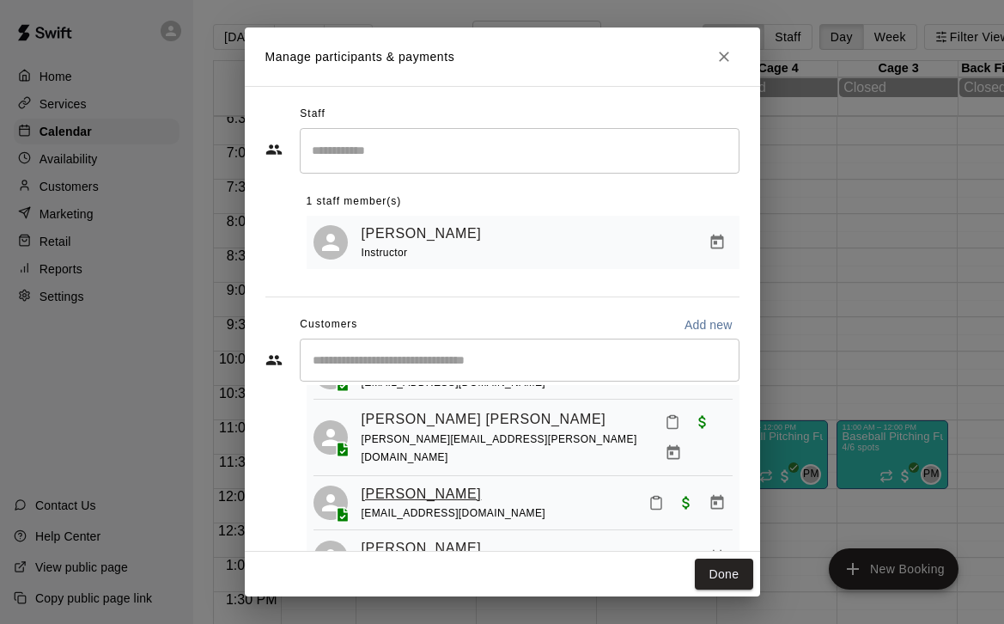
click at [417, 483] on link "[PERSON_NAME]" at bounding box center [422, 494] width 120 height 22
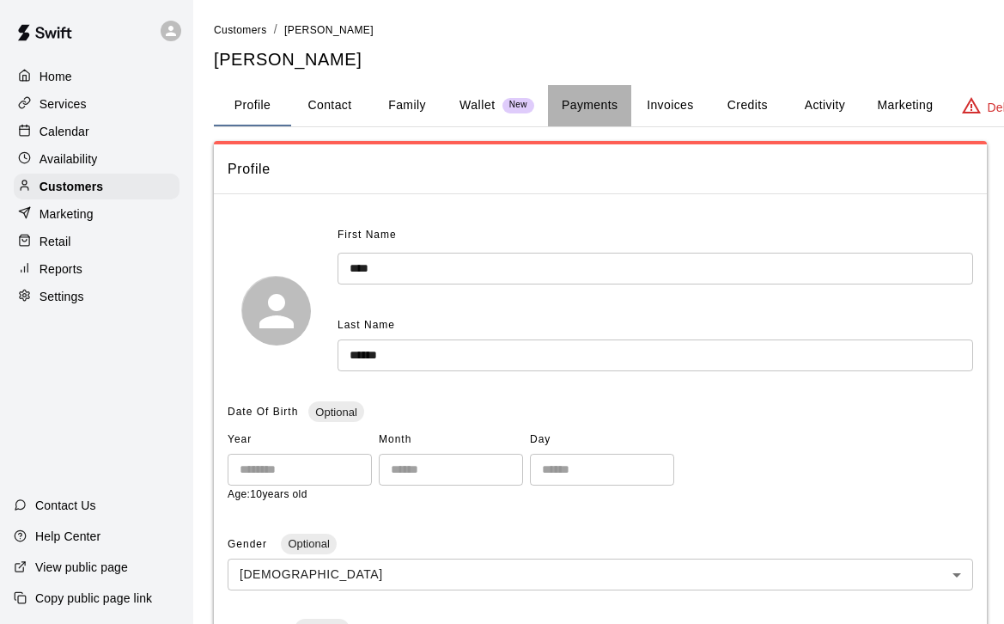
click at [601, 96] on button "Payments" at bounding box center [589, 105] width 83 height 41
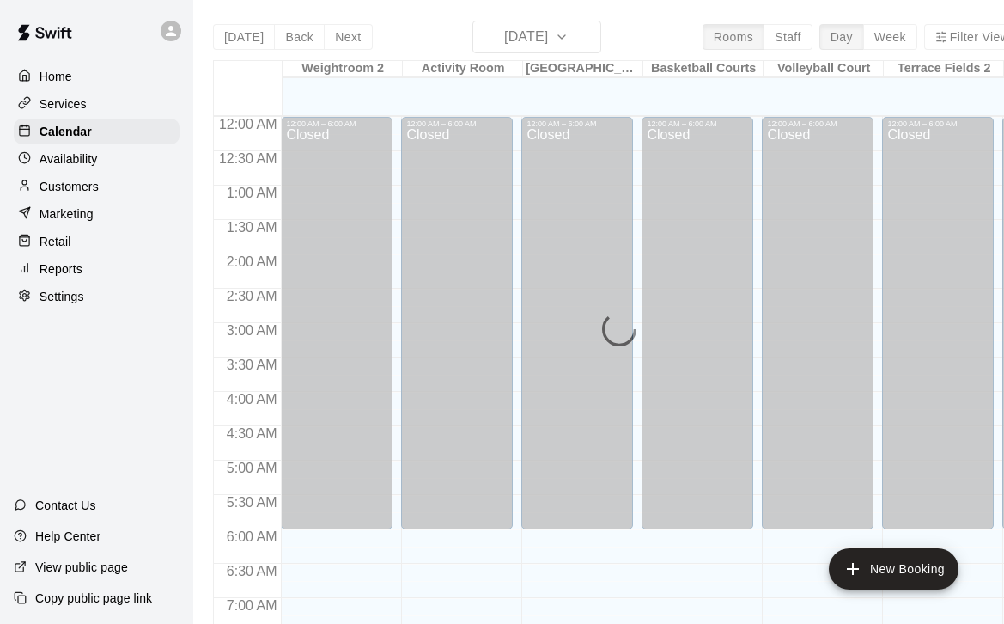
scroll to position [1069, 0]
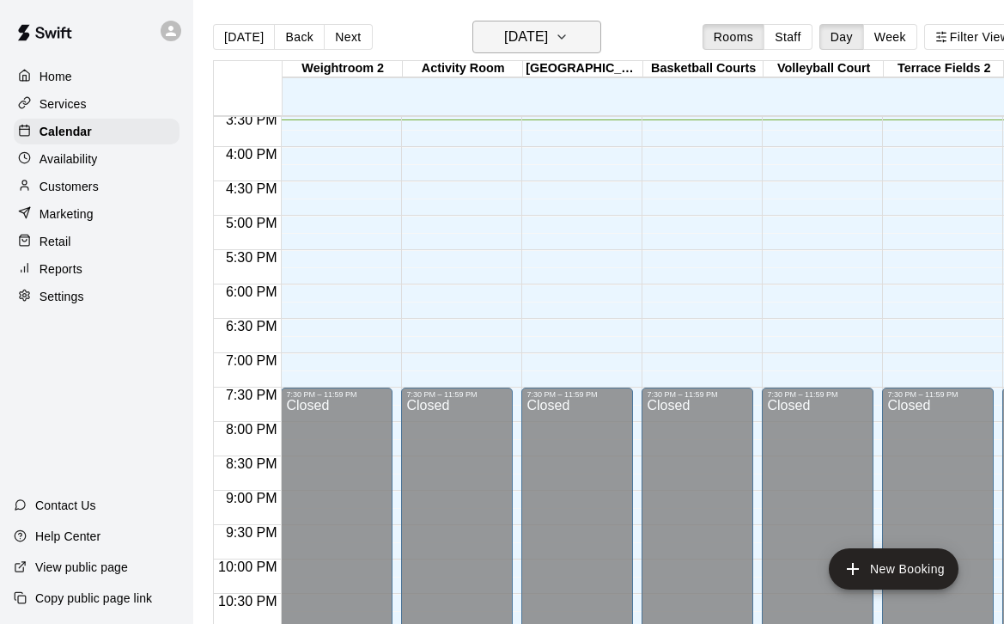
click at [565, 36] on icon "button" at bounding box center [561, 36] width 7 height 3
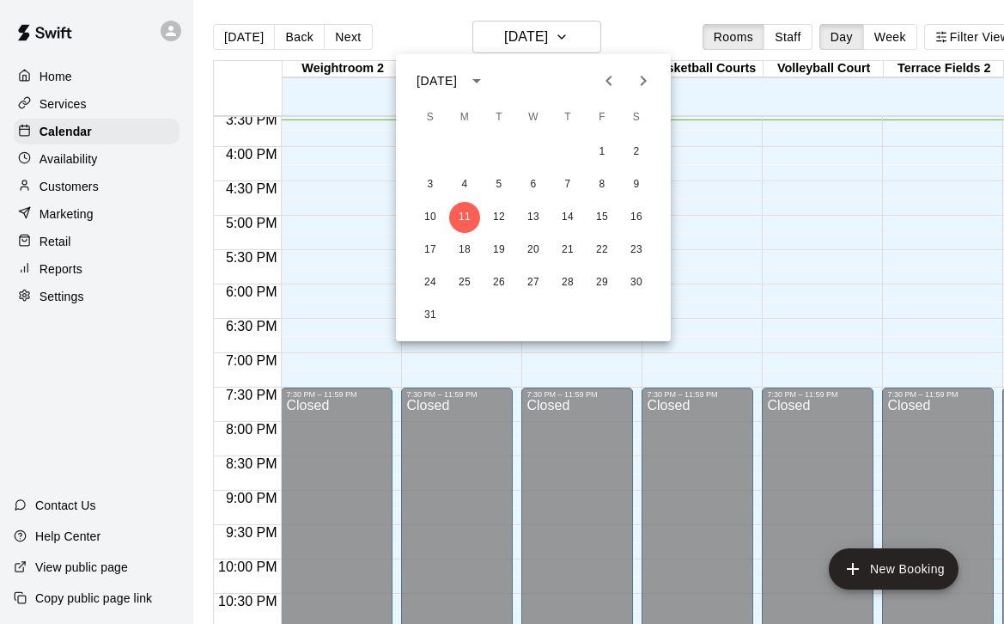
click at [610, 71] on icon "Previous month" at bounding box center [609, 80] width 21 height 21
click at [428, 254] on button "20" at bounding box center [430, 250] width 31 height 31
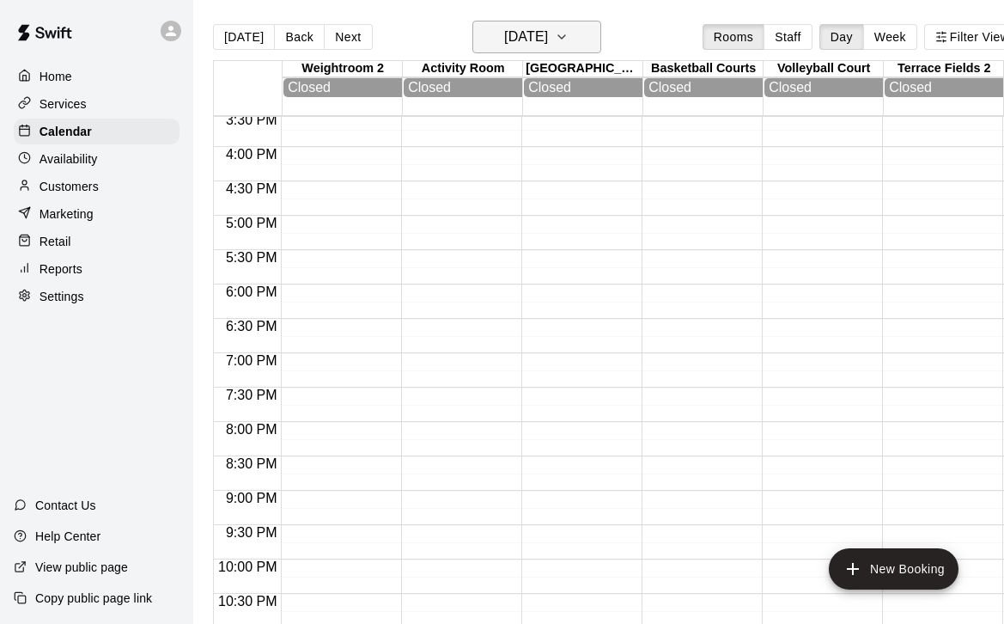
click at [569, 38] on icon "button" at bounding box center [562, 37] width 14 height 21
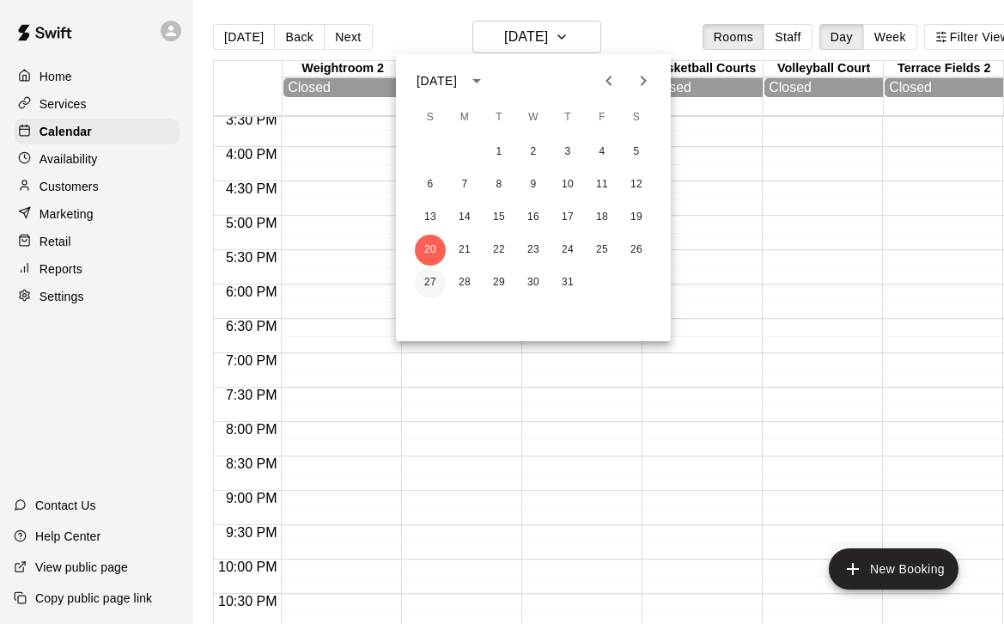
click at [440, 292] on button "27" at bounding box center [430, 282] width 31 height 31
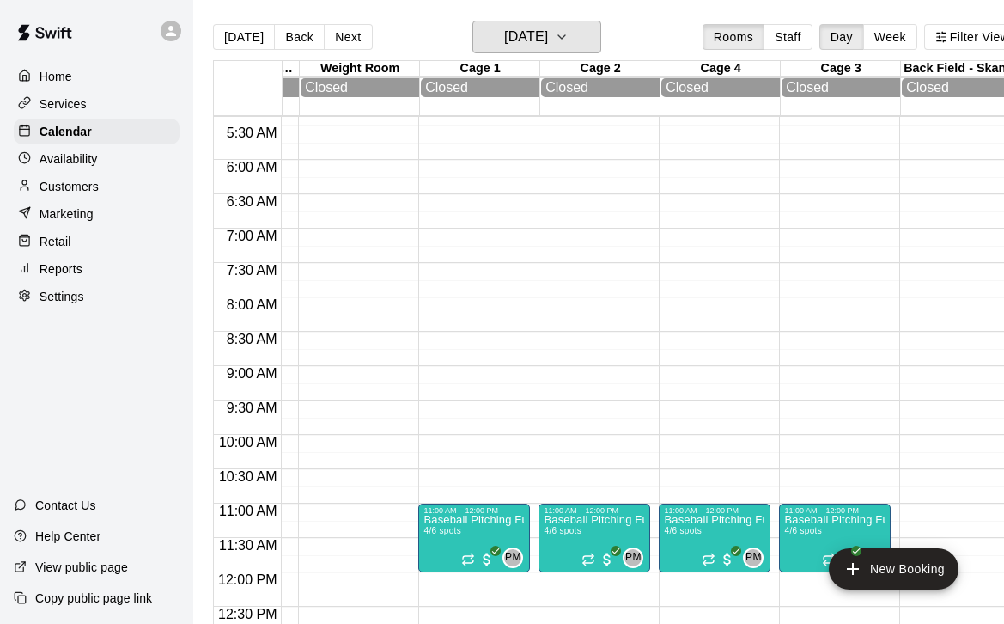
scroll to position [370, 825]
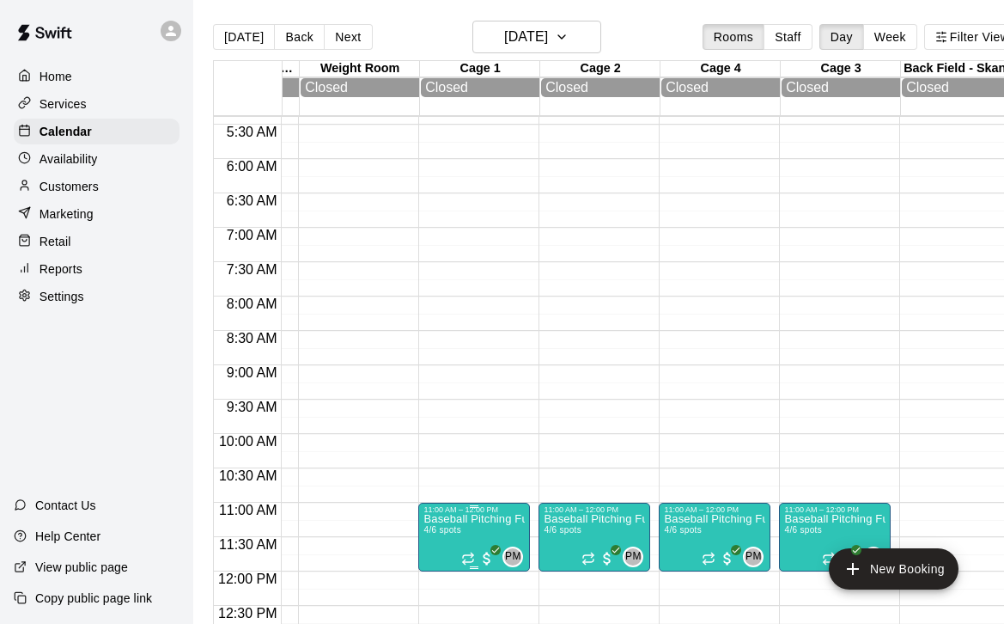
click at [451, 519] on p "Baseball Pitching Fundamentals (10-12U)" at bounding box center [473, 519] width 101 height 0
click at [435, 543] on img "edit" at bounding box center [442, 552] width 20 height 20
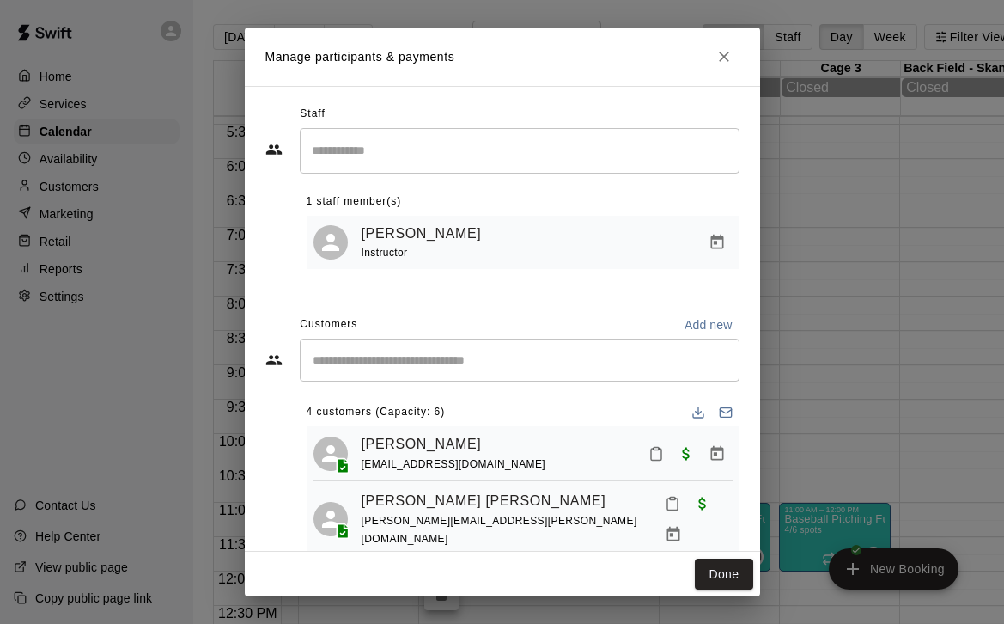
scroll to position [98, 0]
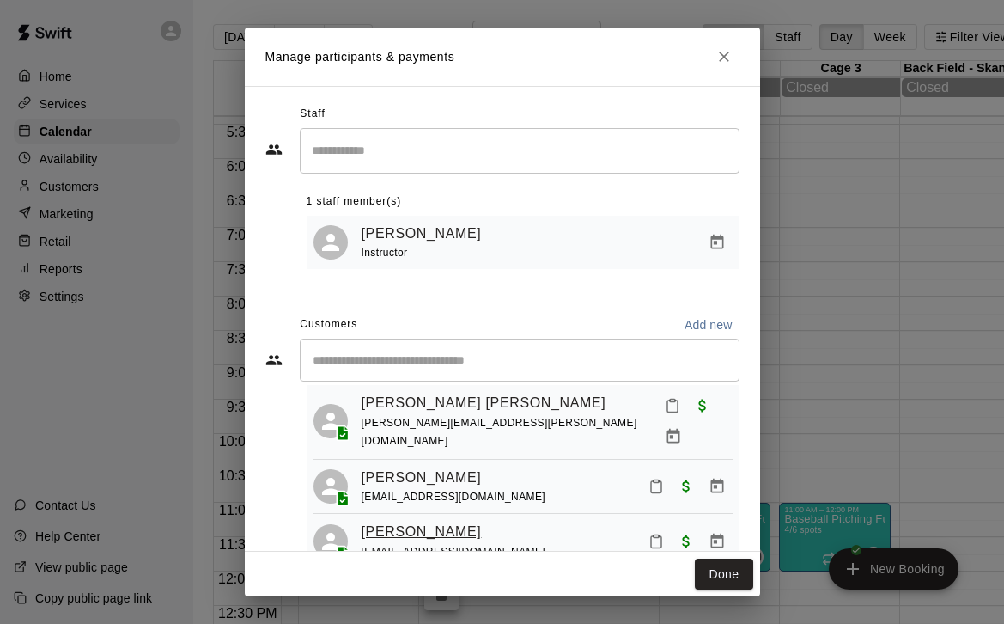
click at [415, 521] on link "[PERSON_NAME]" at bounding box center [422, 532] width 120 height 22
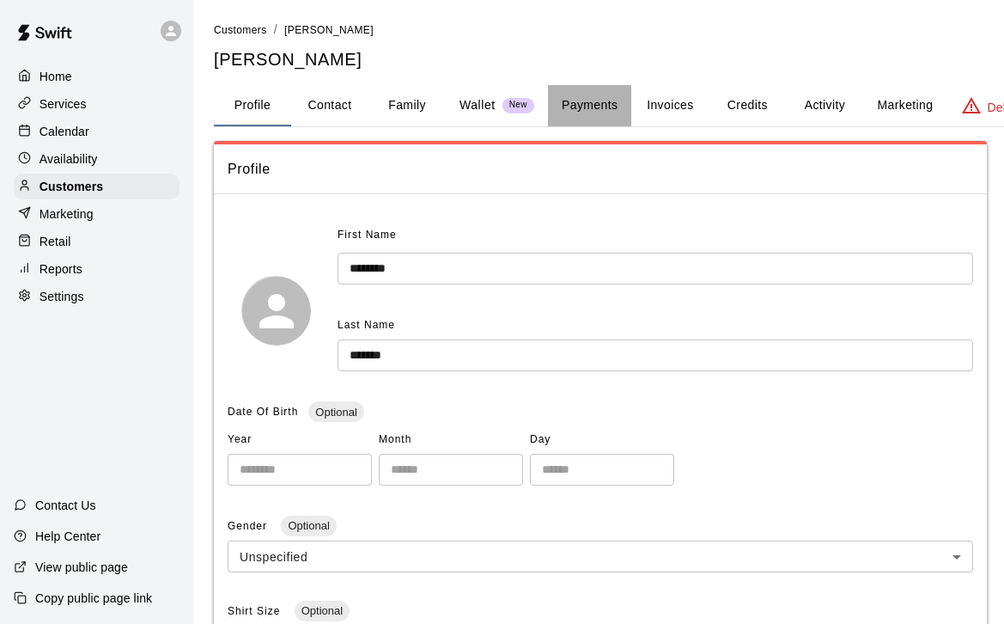
click at [586, 116] on button "Payments" at bounding box center [589, 105] width 83 height 41
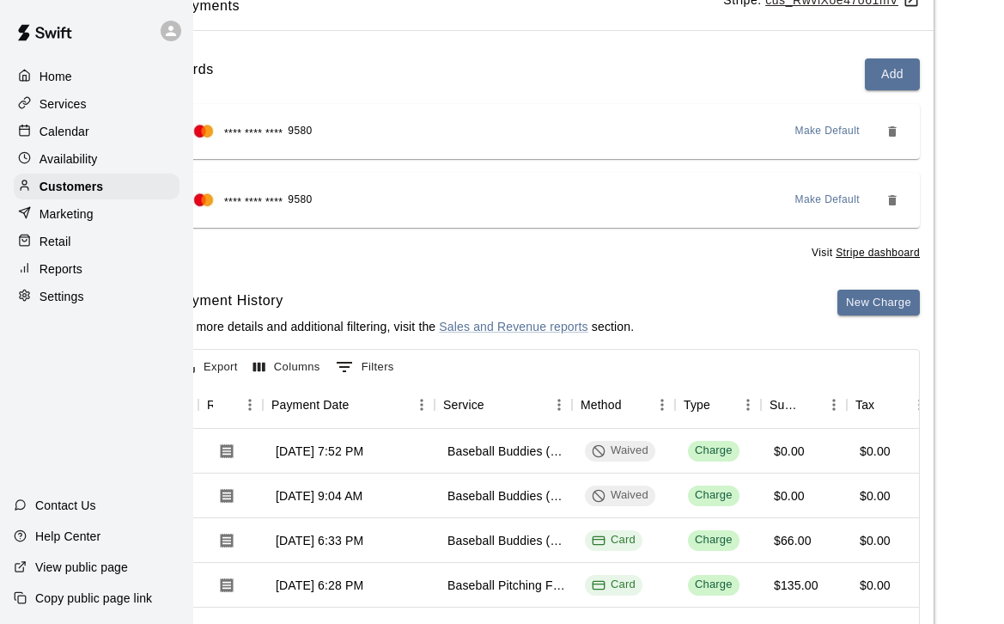
scroll to position [0, 131]
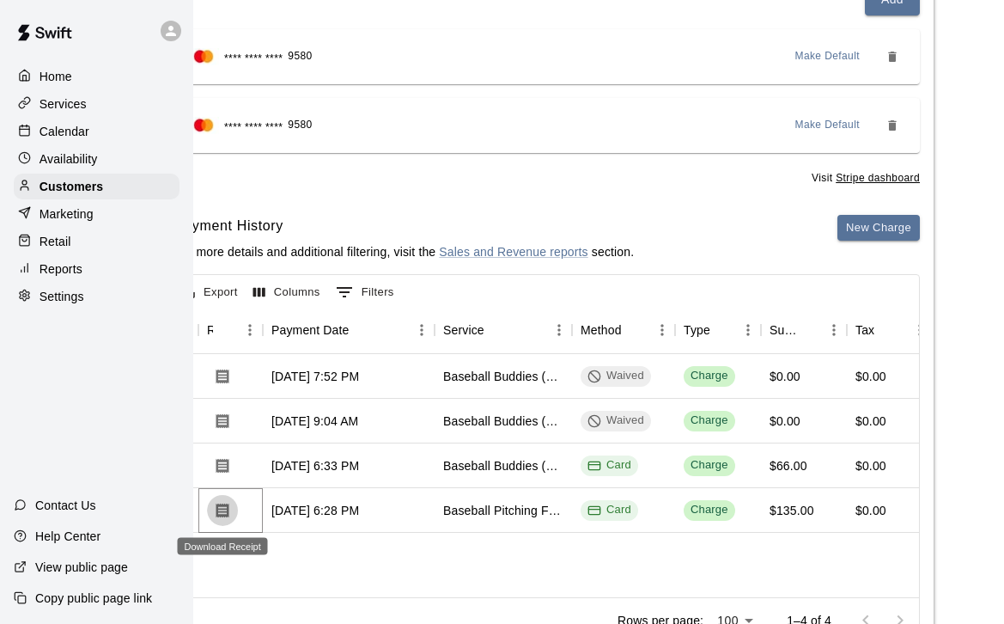
click at [225, 514] on icon "Download Receipt" at bounding box center [222, 510] width 13 height 15
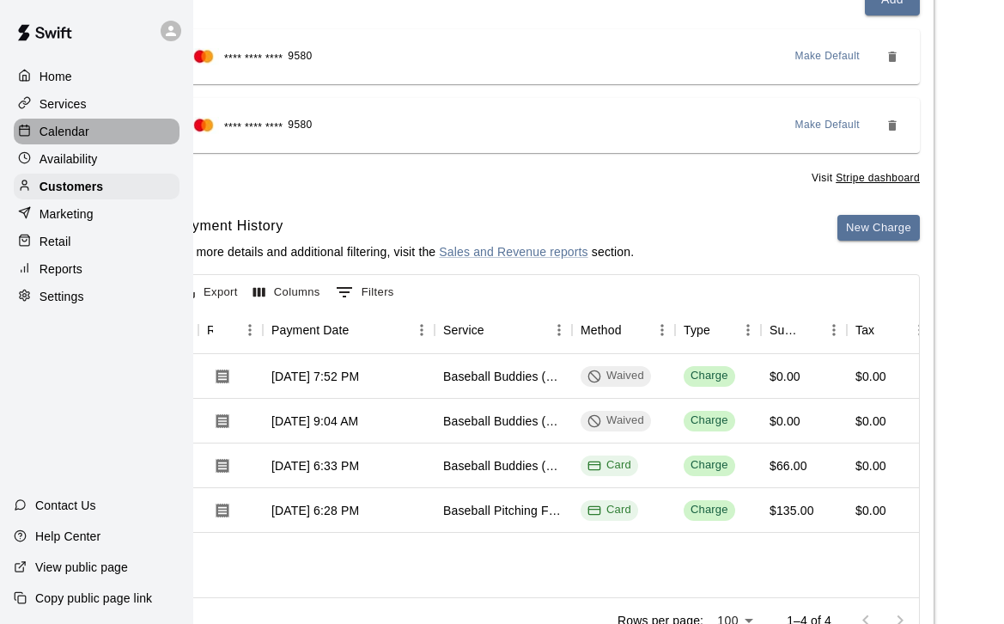
click at [75, 130] on p "Calendar" at bounding box center [65, 131] width 50 height 17
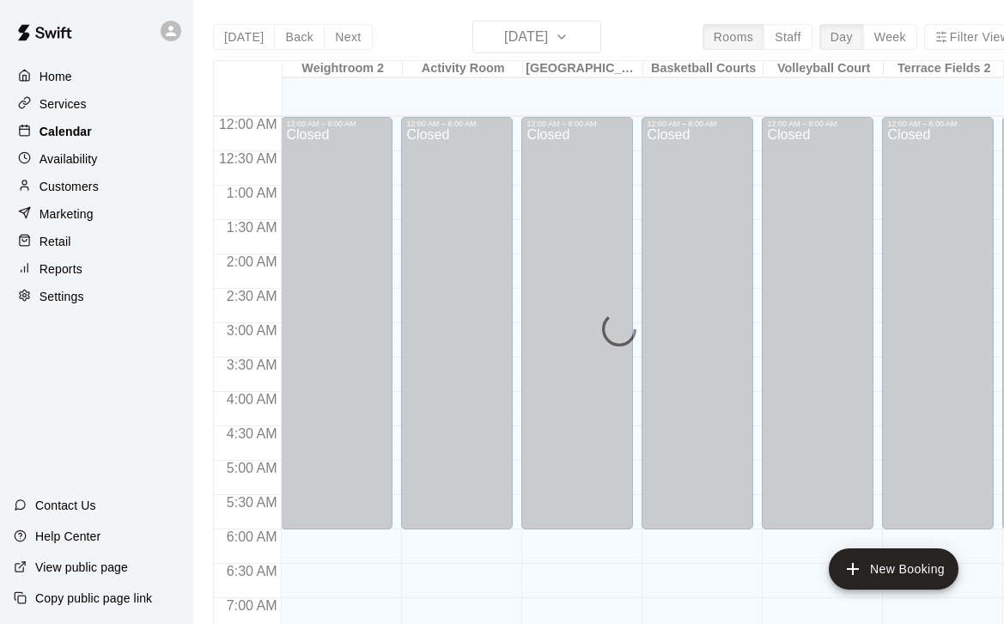
scroll to position [1069, 0]
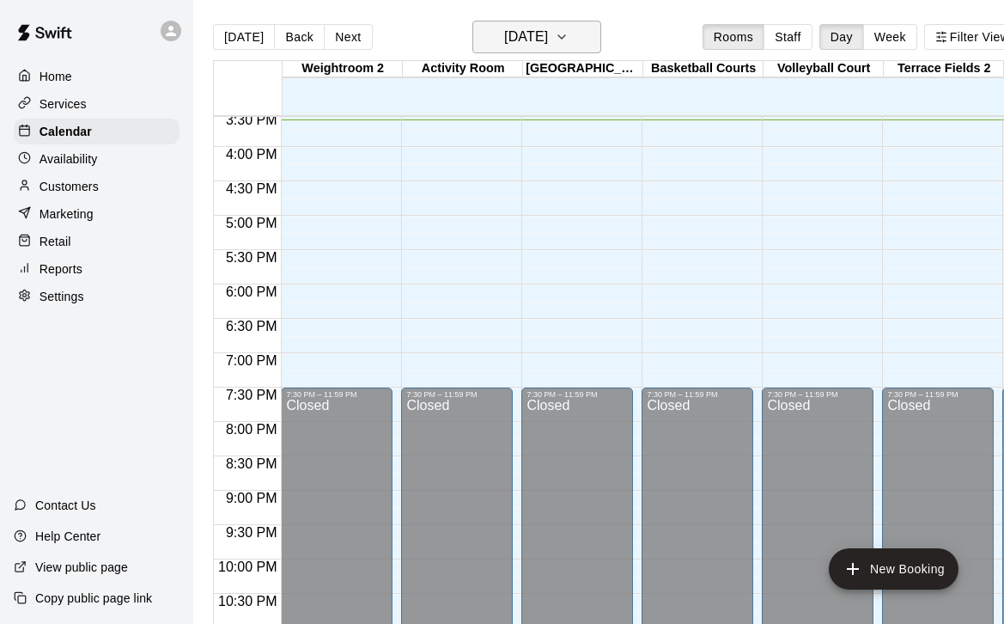
click at [569, 34] on icon "button" at bounding box center [562, 37] width 14 height 21
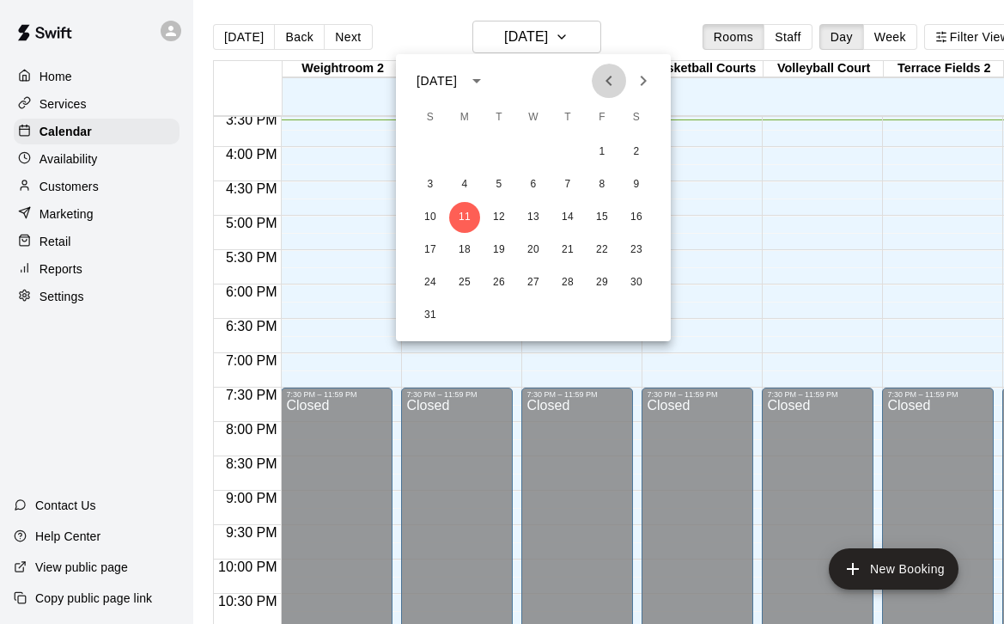
click at [600, 76] on icon "Previous month" at bounding box center [609, 80] width 21 height 21
click at [643, 77] on icon "Next month" at bounding box center [644, 81] width 6 height 10
click at [432, 218] on button "10" at bounding box center [430, 217] width 31 height 31
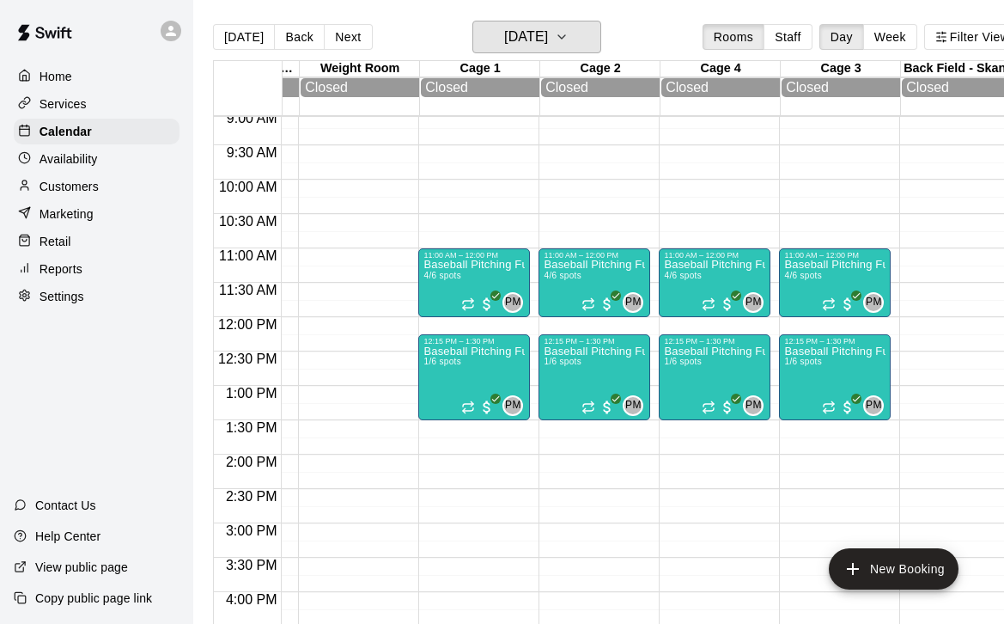
scroll to position [384, 825]
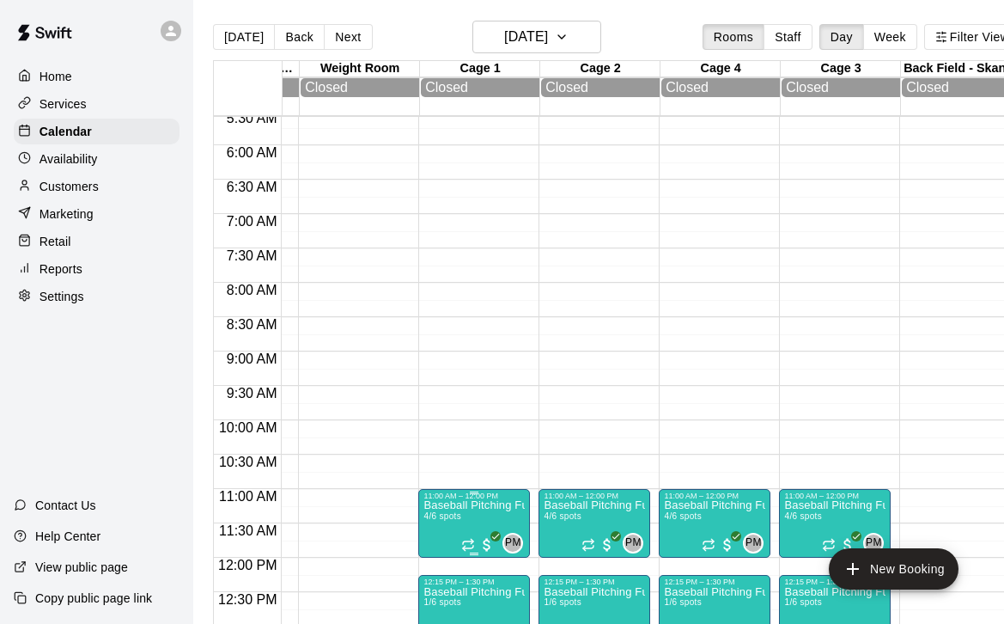
click at [450, 551] on img "edit" at bounding box center [442, 552] width 20 height 20
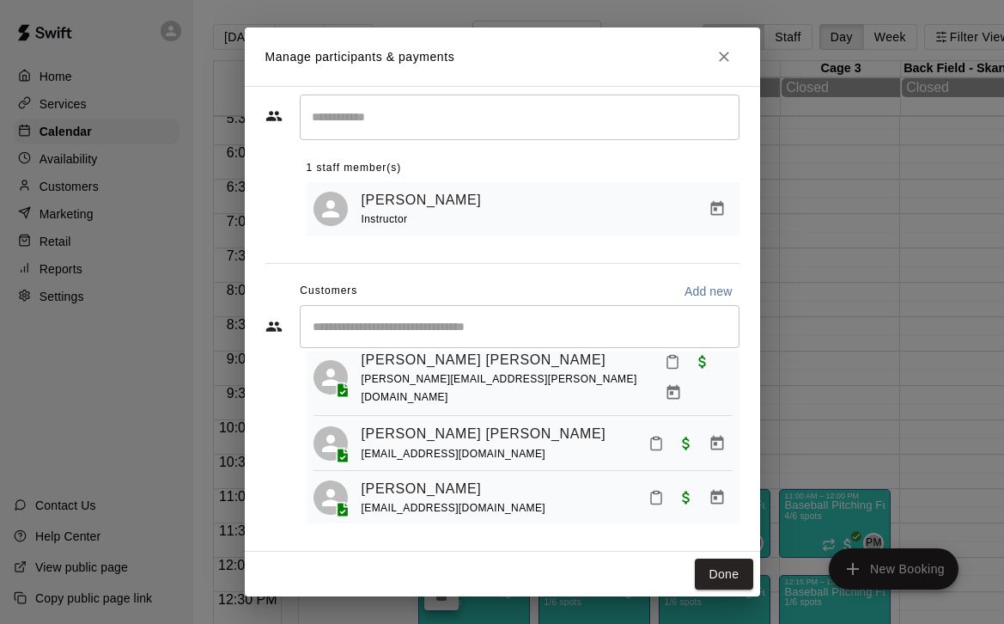
scroll to position [98, 0]
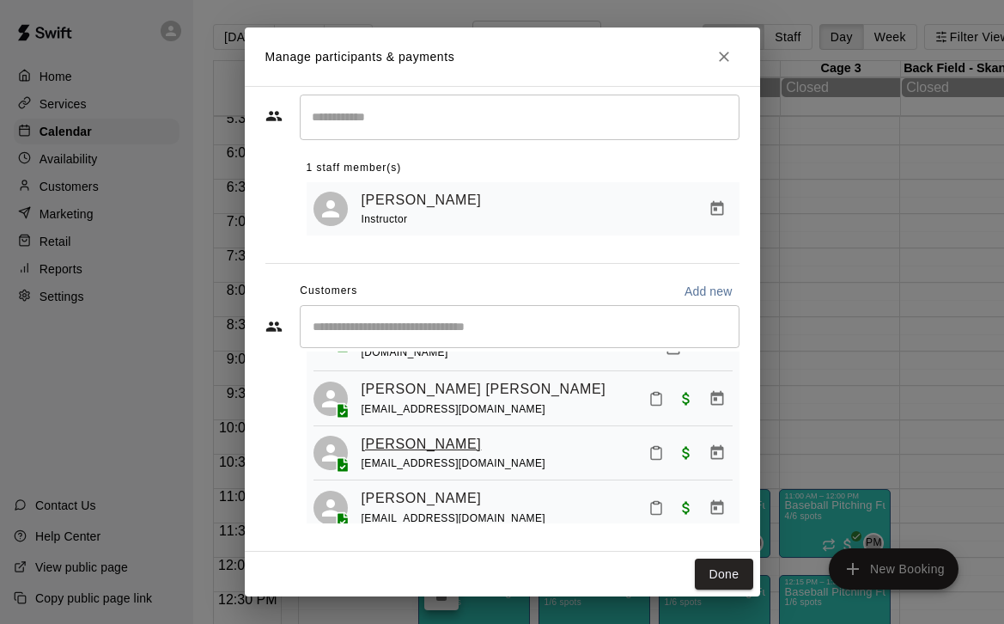
click at [411, 433] on link "[PERSON_NAME]" at bounding box center [422, 444] width 120 height 22
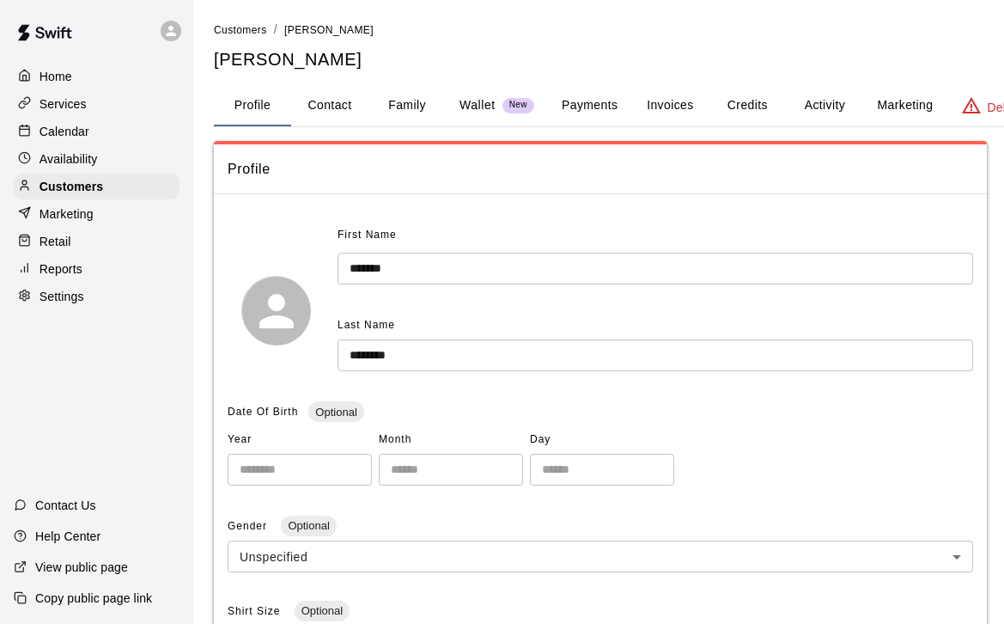
click at [593, 107] on button "Payments" at bounding box center [589, 105] width 83 height 41
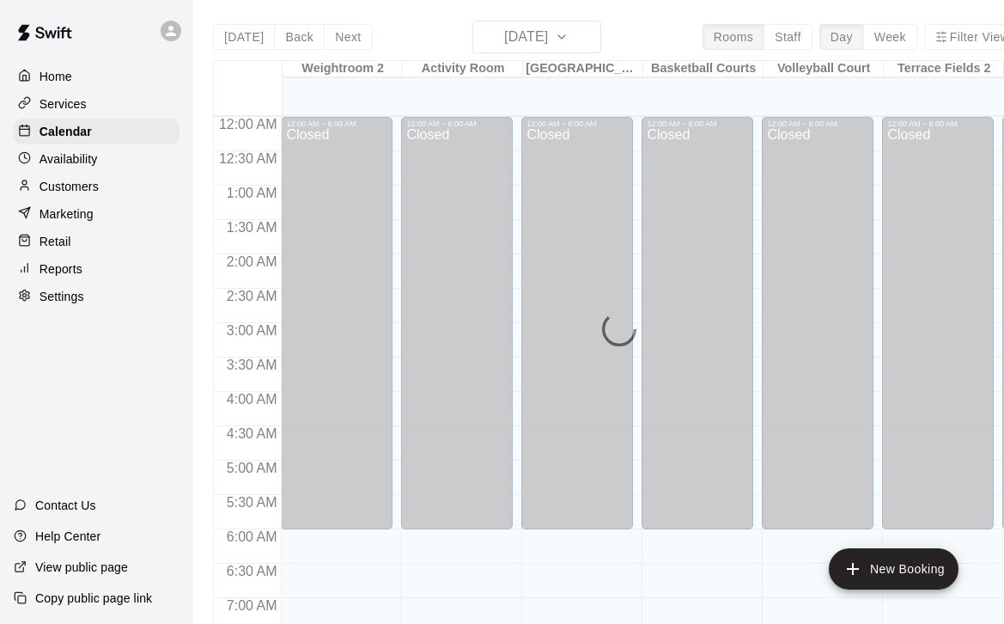
scroll to position [1069, 0]
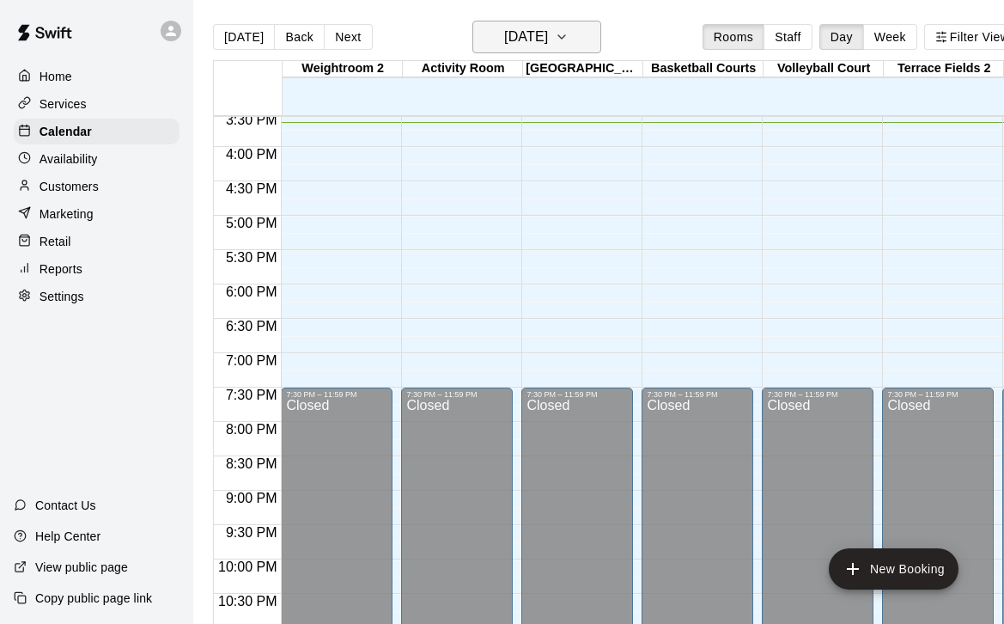
click at [569, 35] on icon "button" at bounding box center [562, 37] width 14 height 21
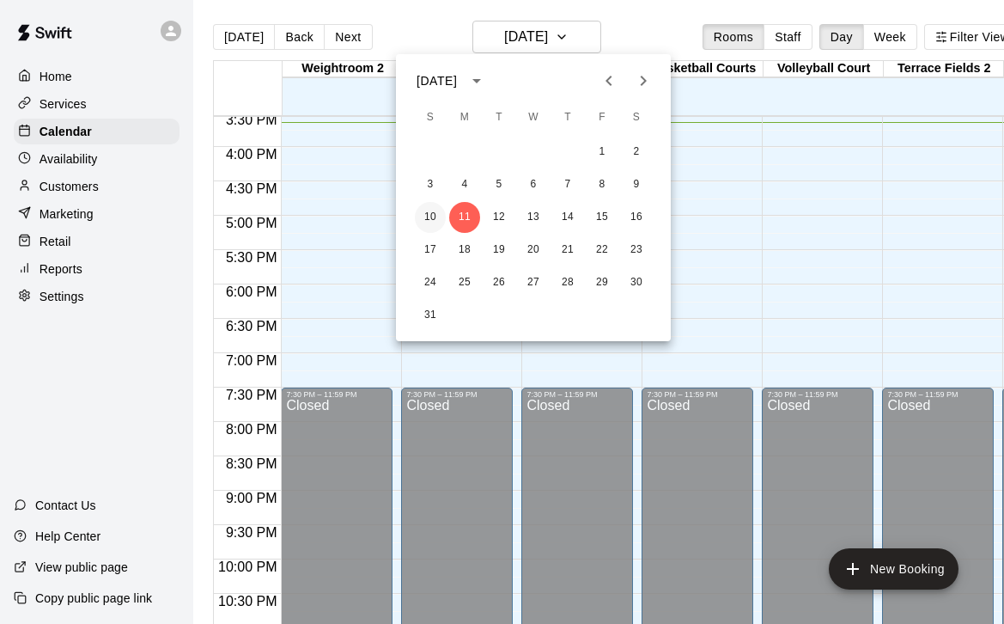
click at [429, 214] on button "10" at bounding box center [430, 217] width 31 height 31
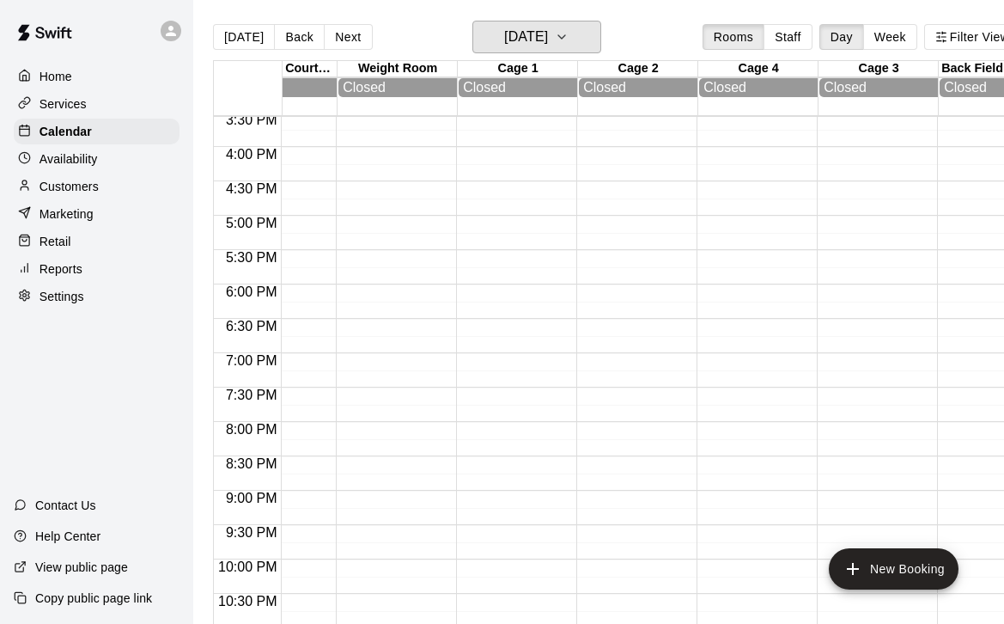
scroll to position [0, 825]
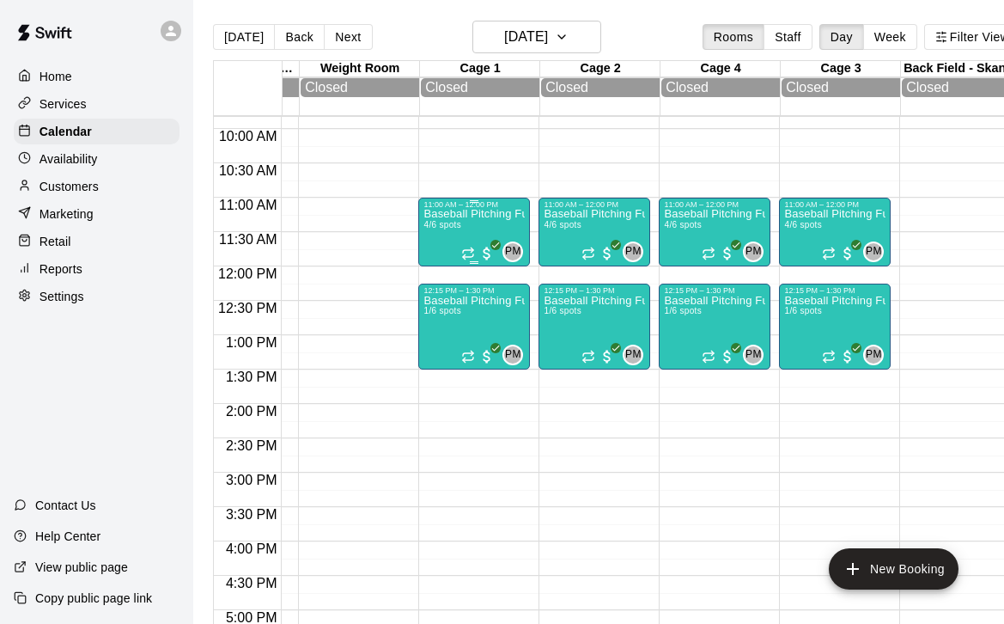
click at [476, 232] on div "Baseball Pitching Fundamentals (10-12U) 4/6 spots" at bounding box center [473, 521] width 101 height 624
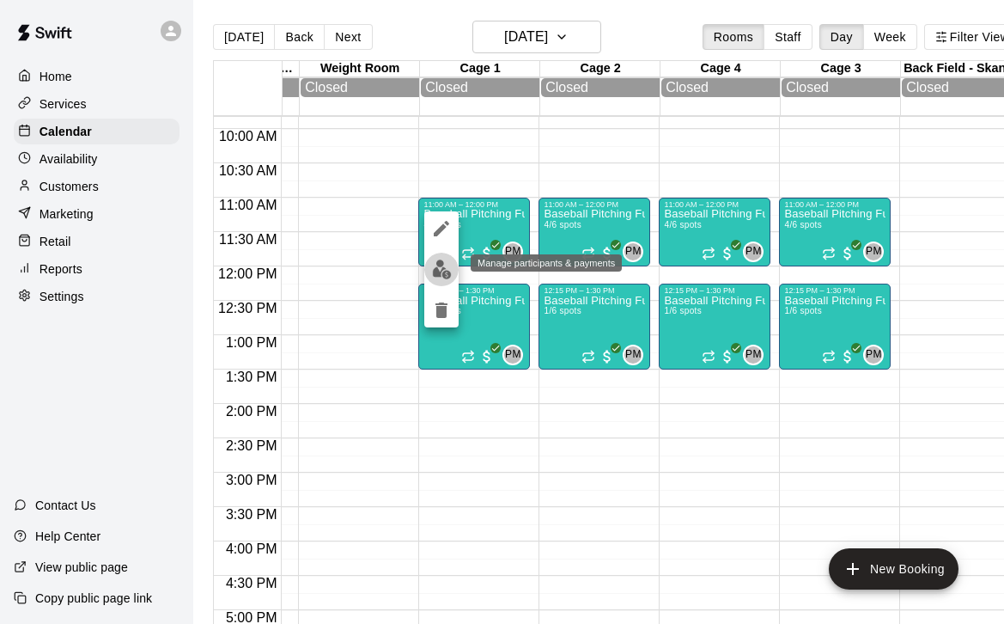
click at [445, 271] on img "edit" at bounding box center [442, 269] width 20 height 20
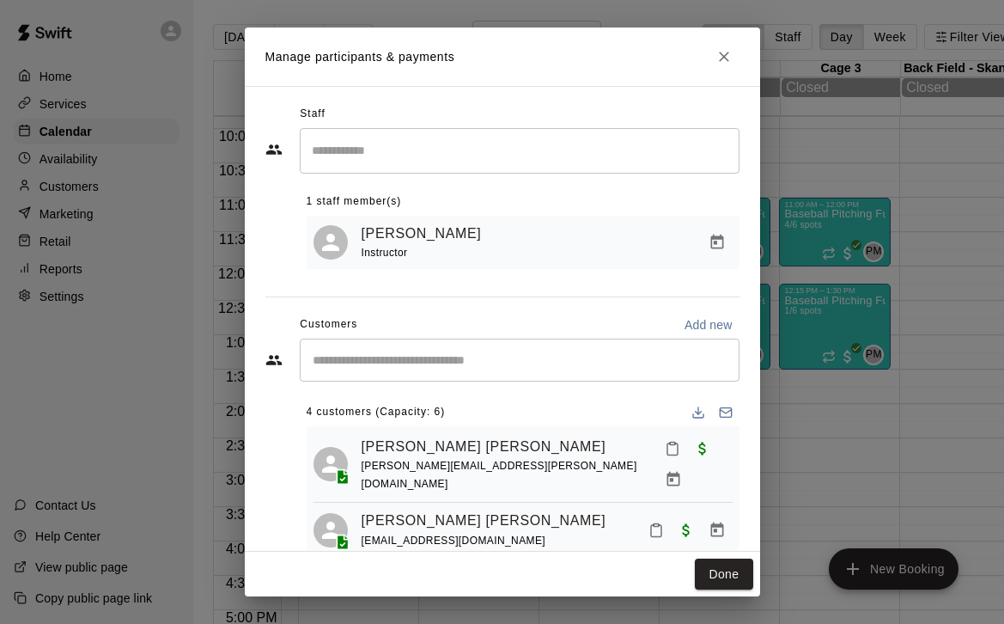
scroll to position [98, 0]
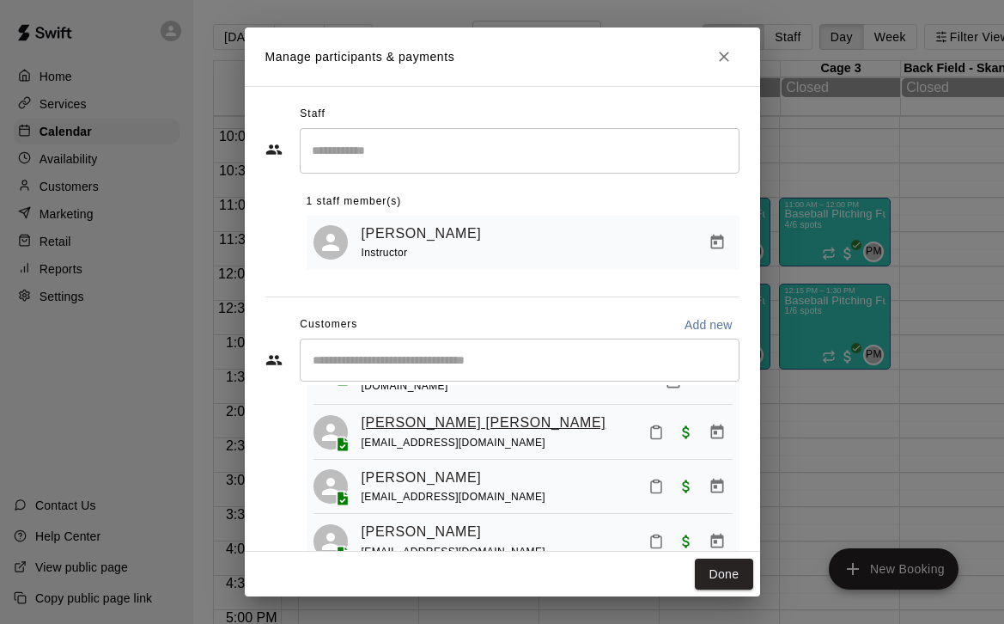
click at [422, 411] on link "[PERSON_NAME] [PERSON_NAME]" at bounding box center [484, 422] width 245 height 22
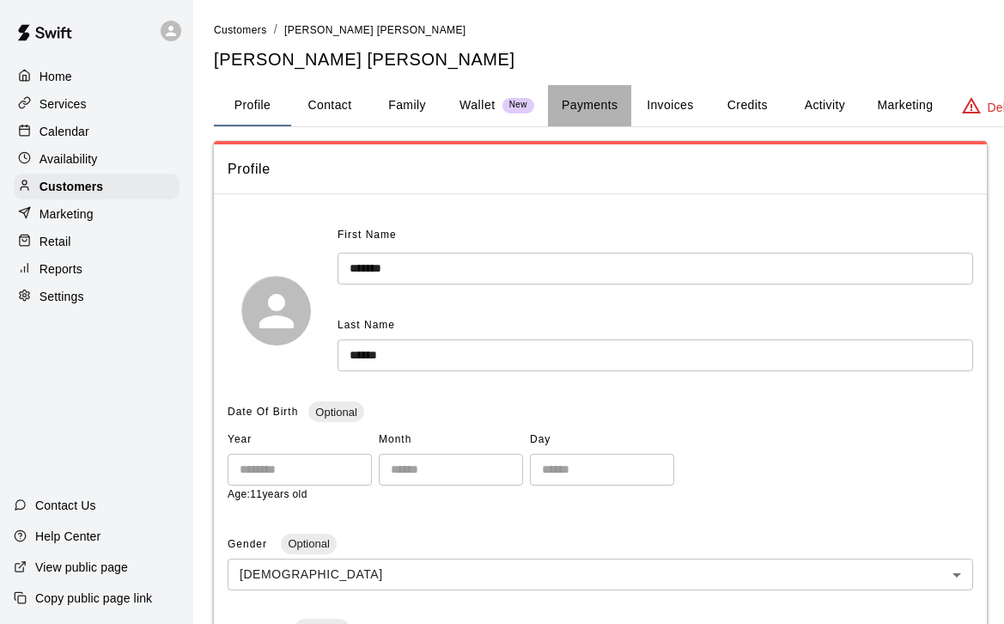
click at [606, 111] on button "Payments" at bounding box center [589, 105] width 83 height 41
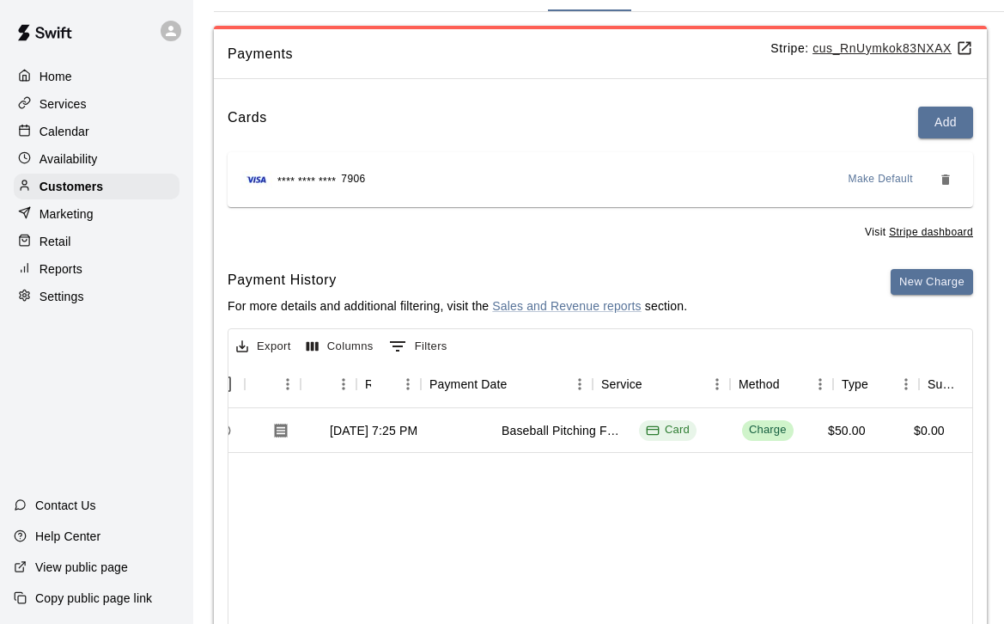
scroll to position [0, 128]
